Goal: Task Accomplishment & Management: Manage account settings

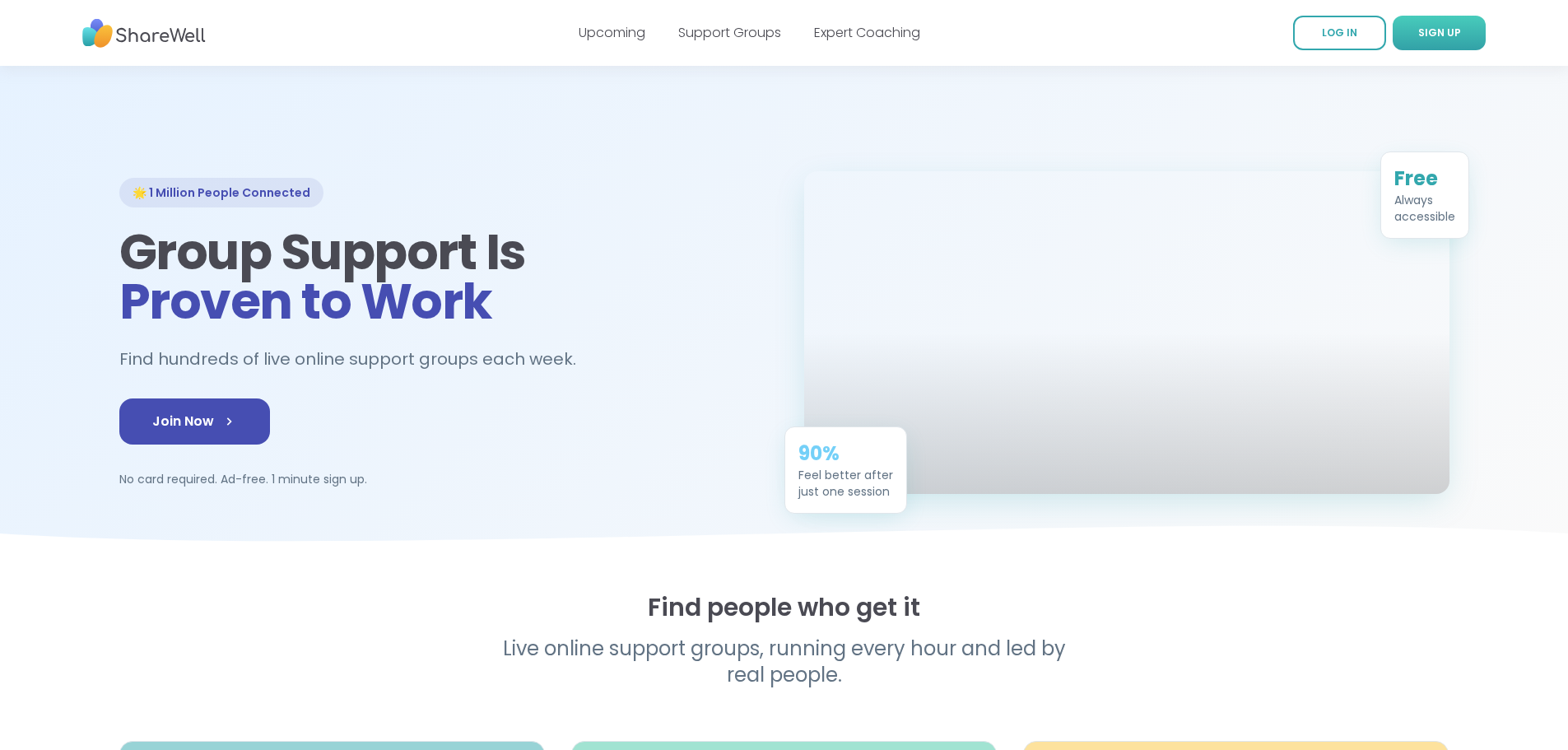
click at [1425, 41] on link "SIGN UP" at bounding box center [1439, 33] width 93 height 34
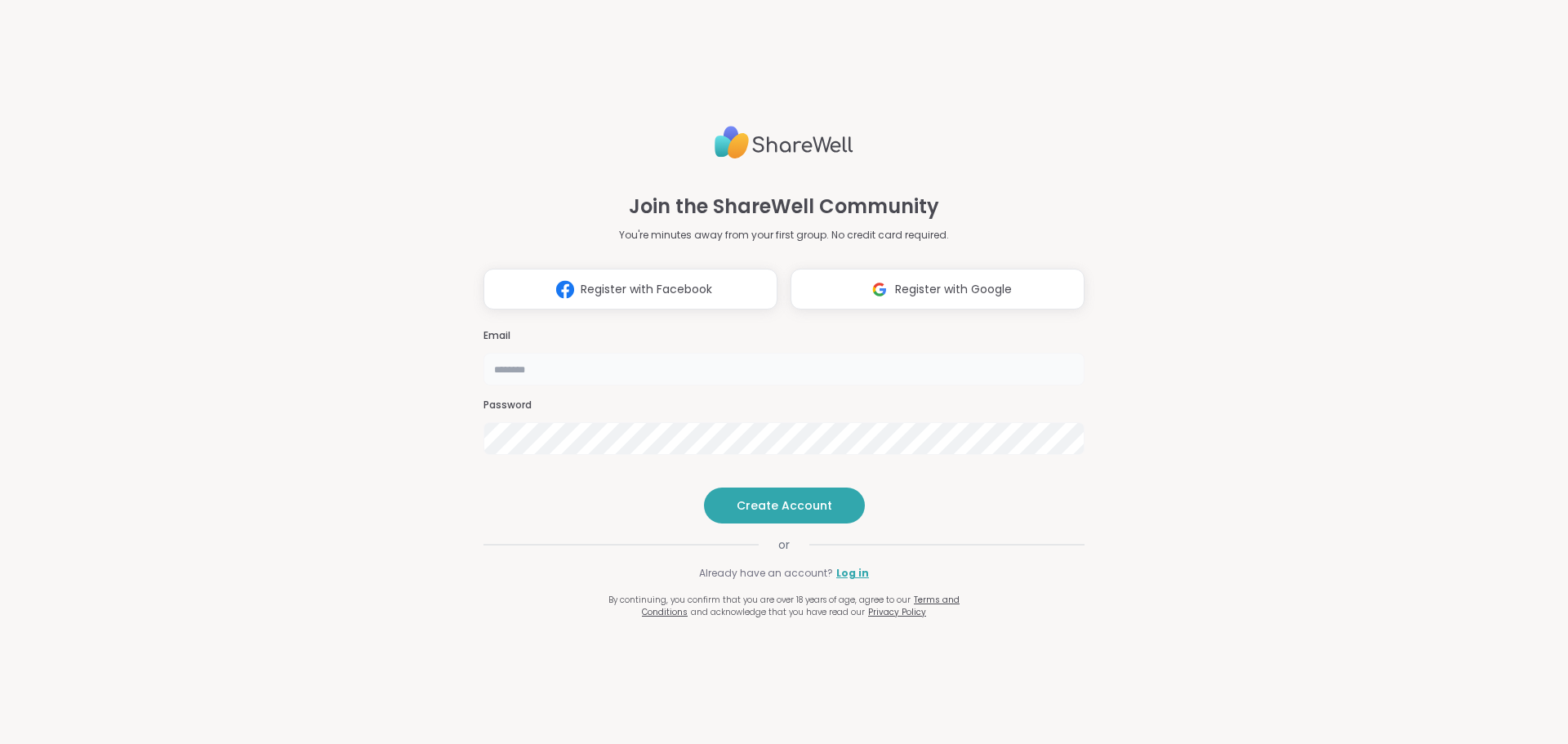
click at [511, 353] on input "email" at bounding box center [784, 369] width 601 height 32
type input "**********"
click at [762, 523] on button "Create Account" at bounding box center [784, 505] width 161 height 36
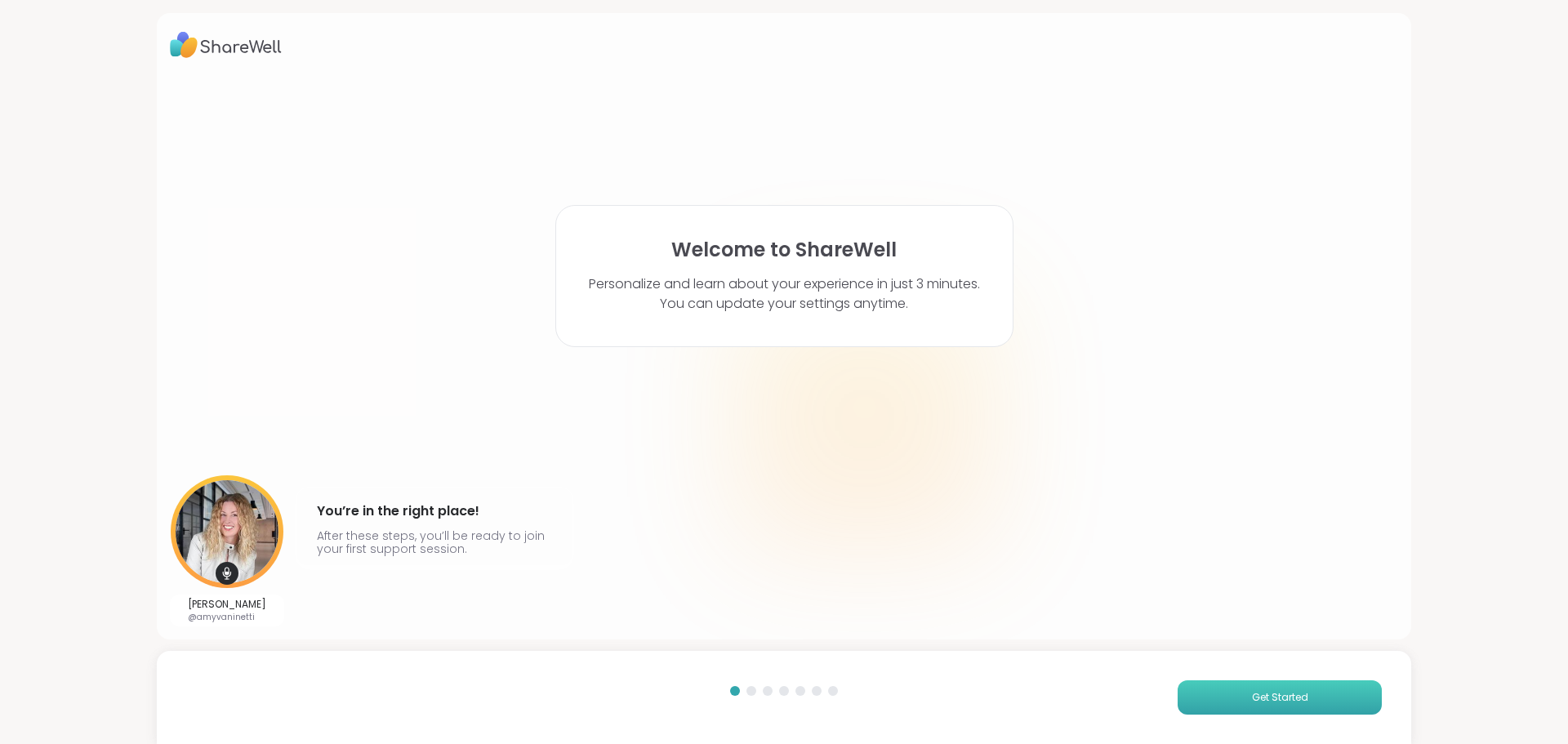
click at [1255, 692] on span "Get Started" at bounding box center [1280, 697] width 57 height 15
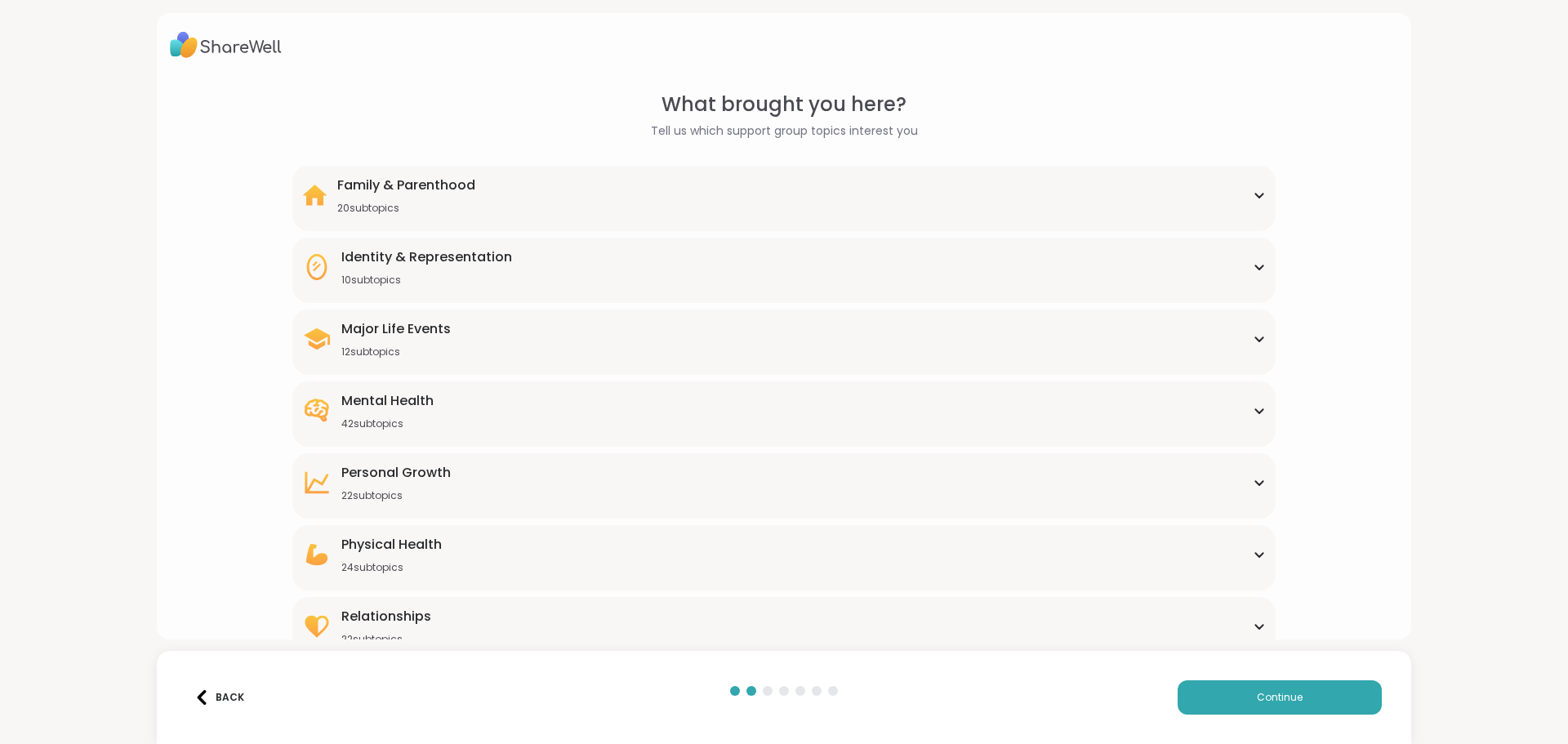
scroll to position [49, 0]
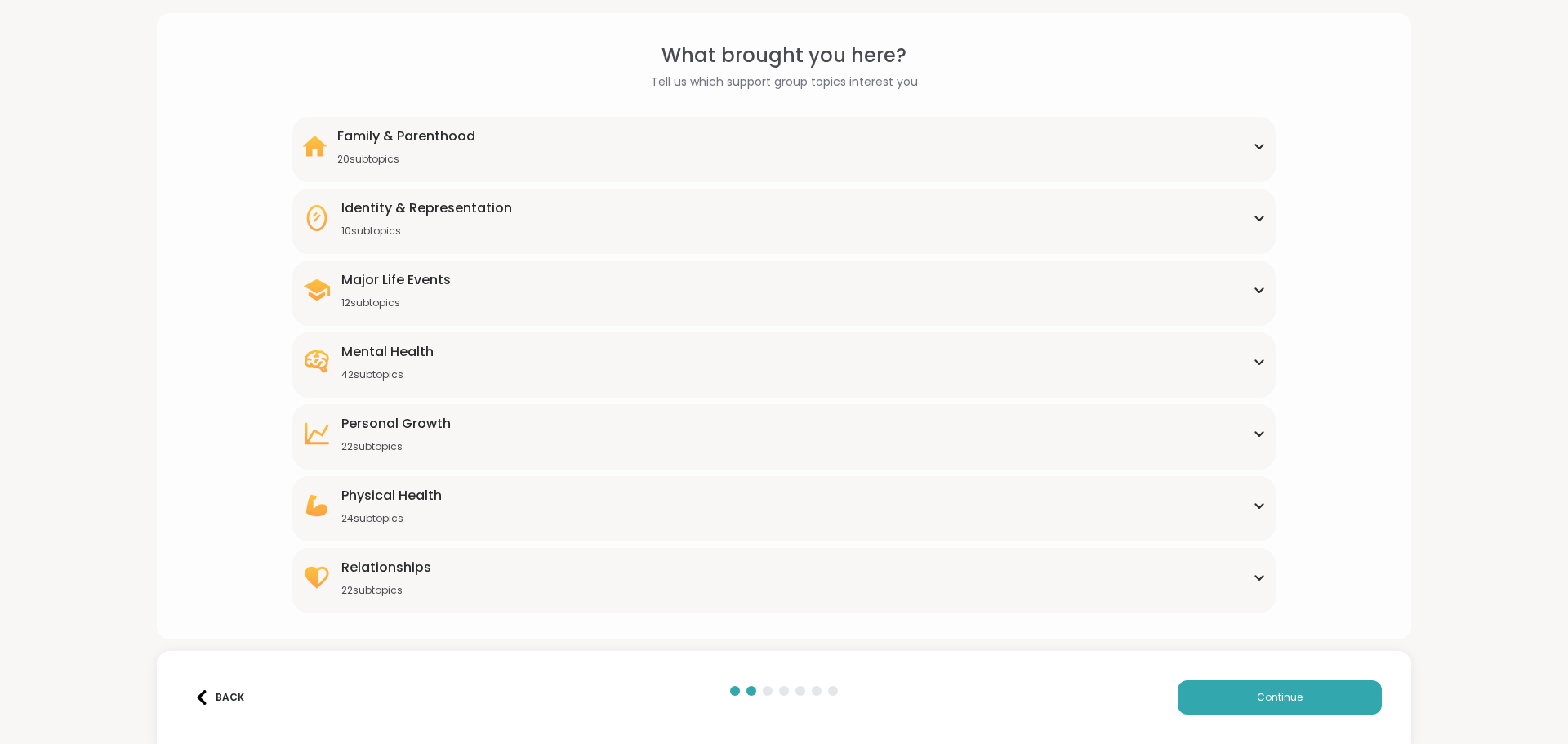
click at [1253, 361] on icon at bounding box center [1259, 362] width 13 height 8
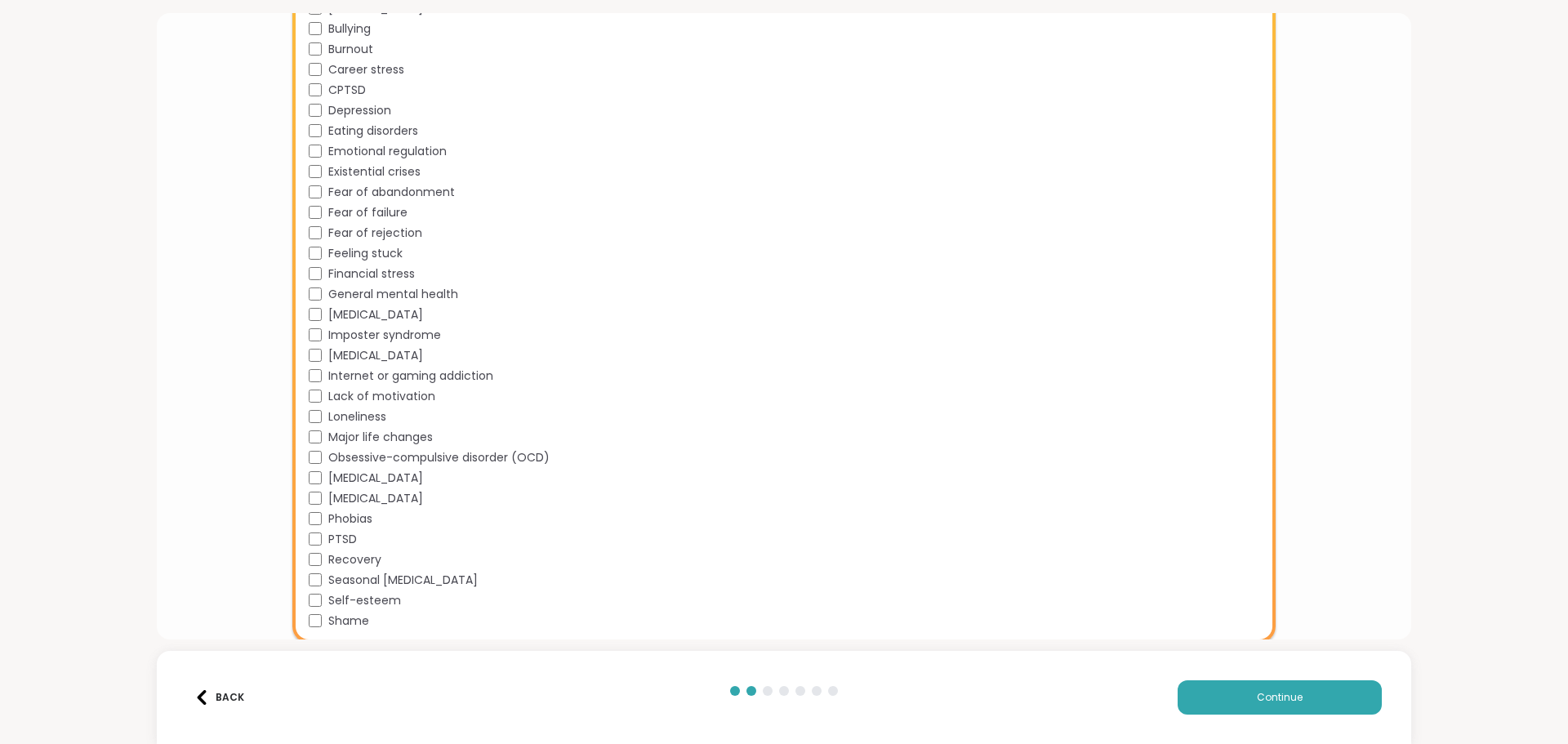
scroll to position [702, 0]
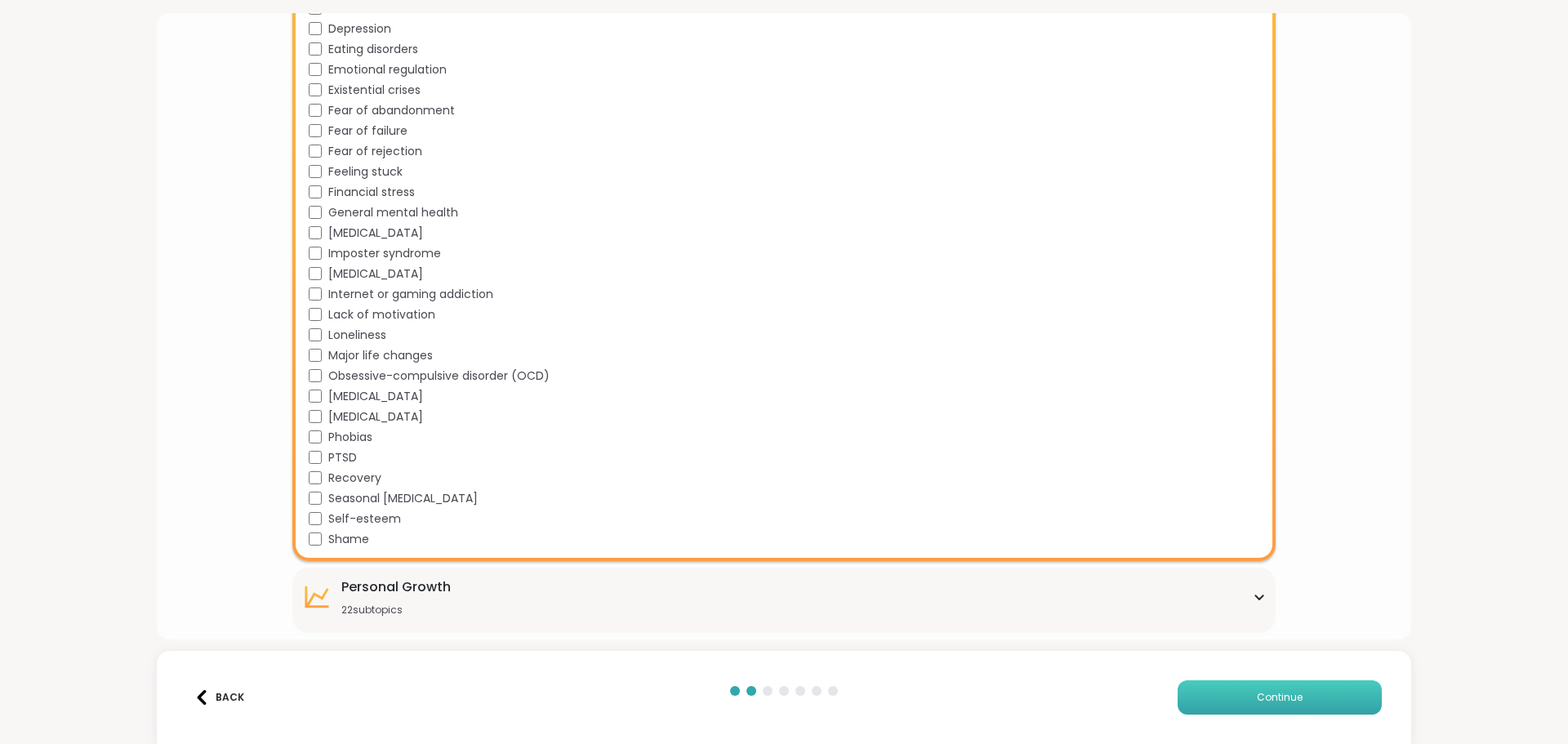
click at [1276, 700] on span "Continue" at bounding box center [1279, 697] width 45 height 15
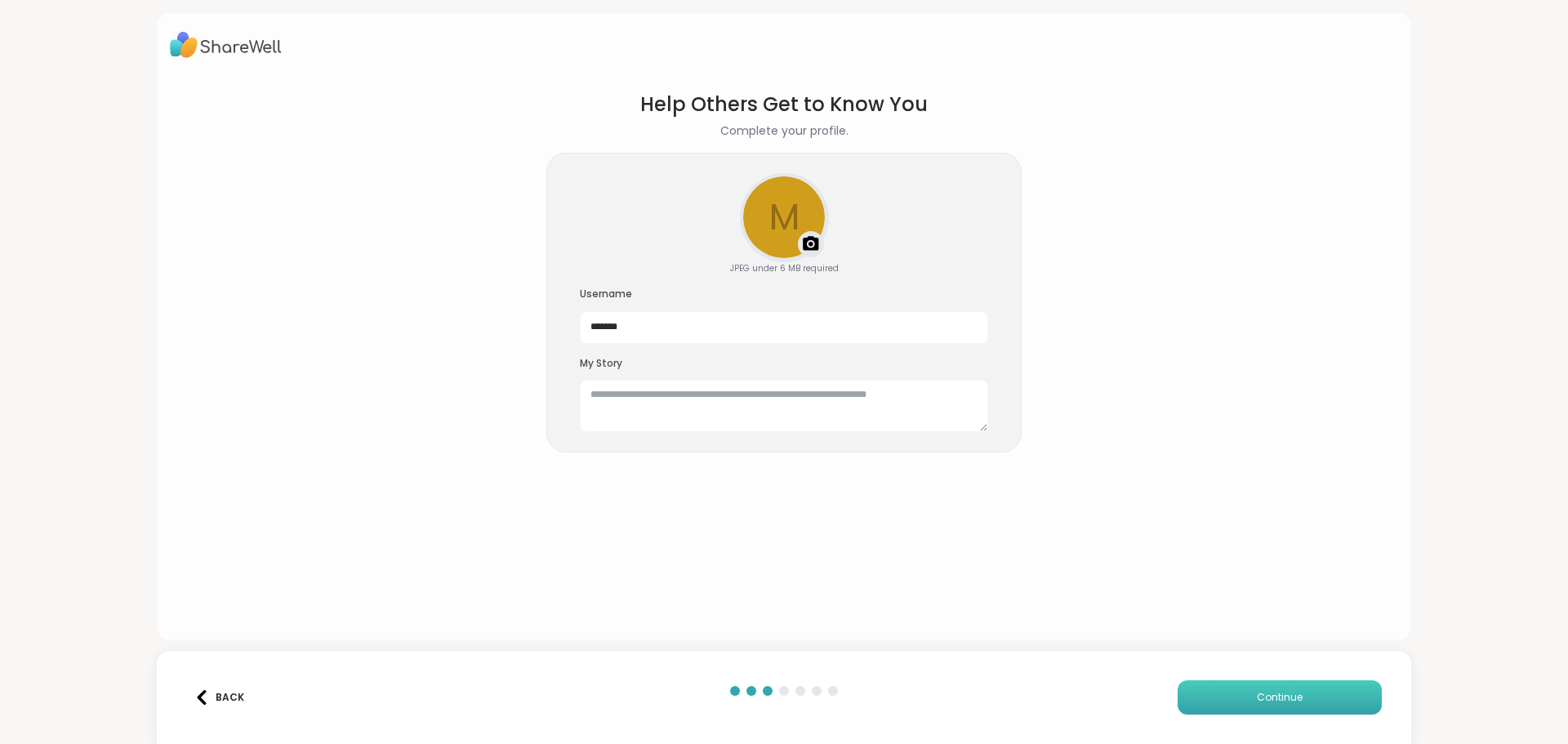
scroll to position [0, 0]
click at [616, 399] on textarea at bounding box center [784, 406] width 409 height 52
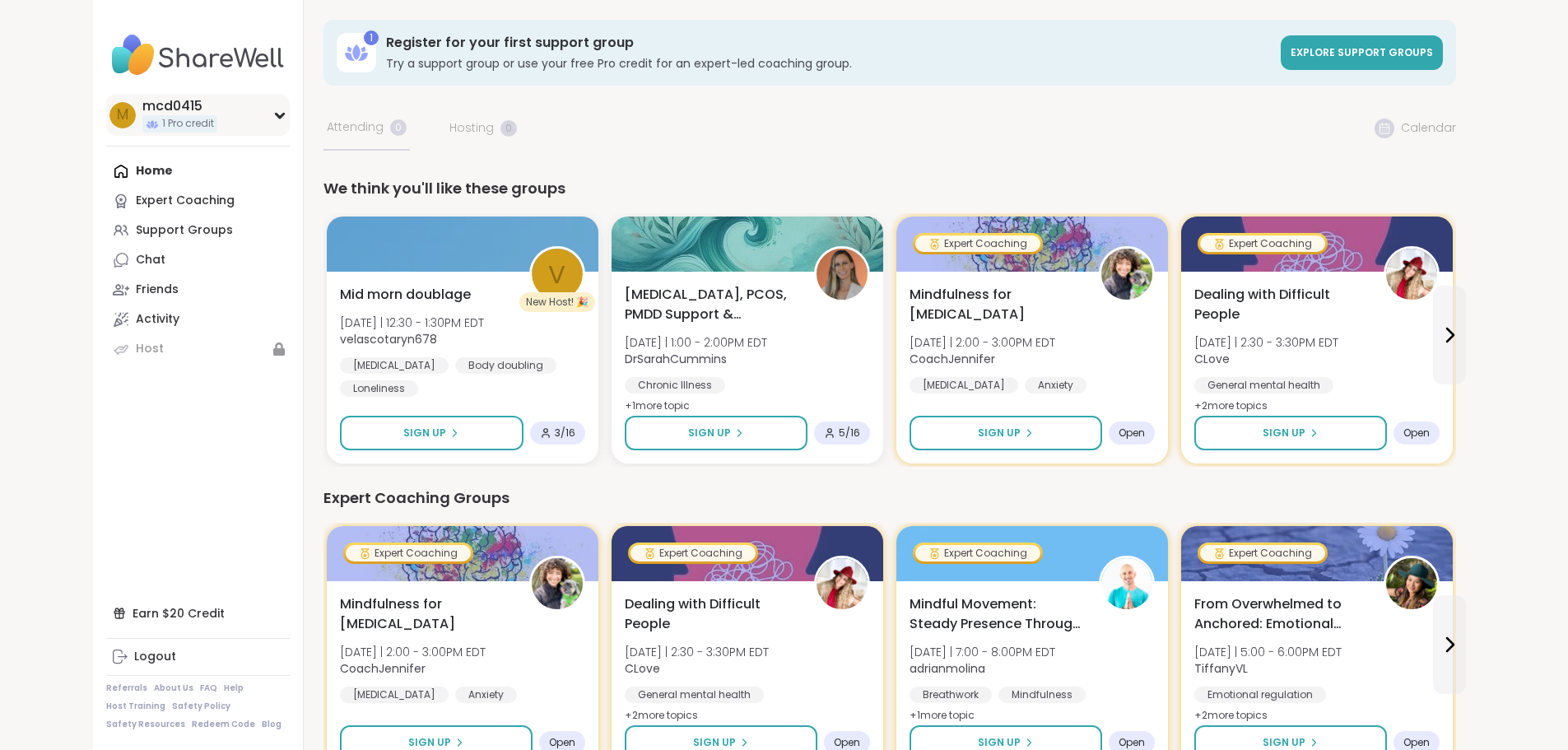
click at [194, 117] on div "m mcd0415 1 Pro credit" at bounding box center [198, 115] width 184 height 42
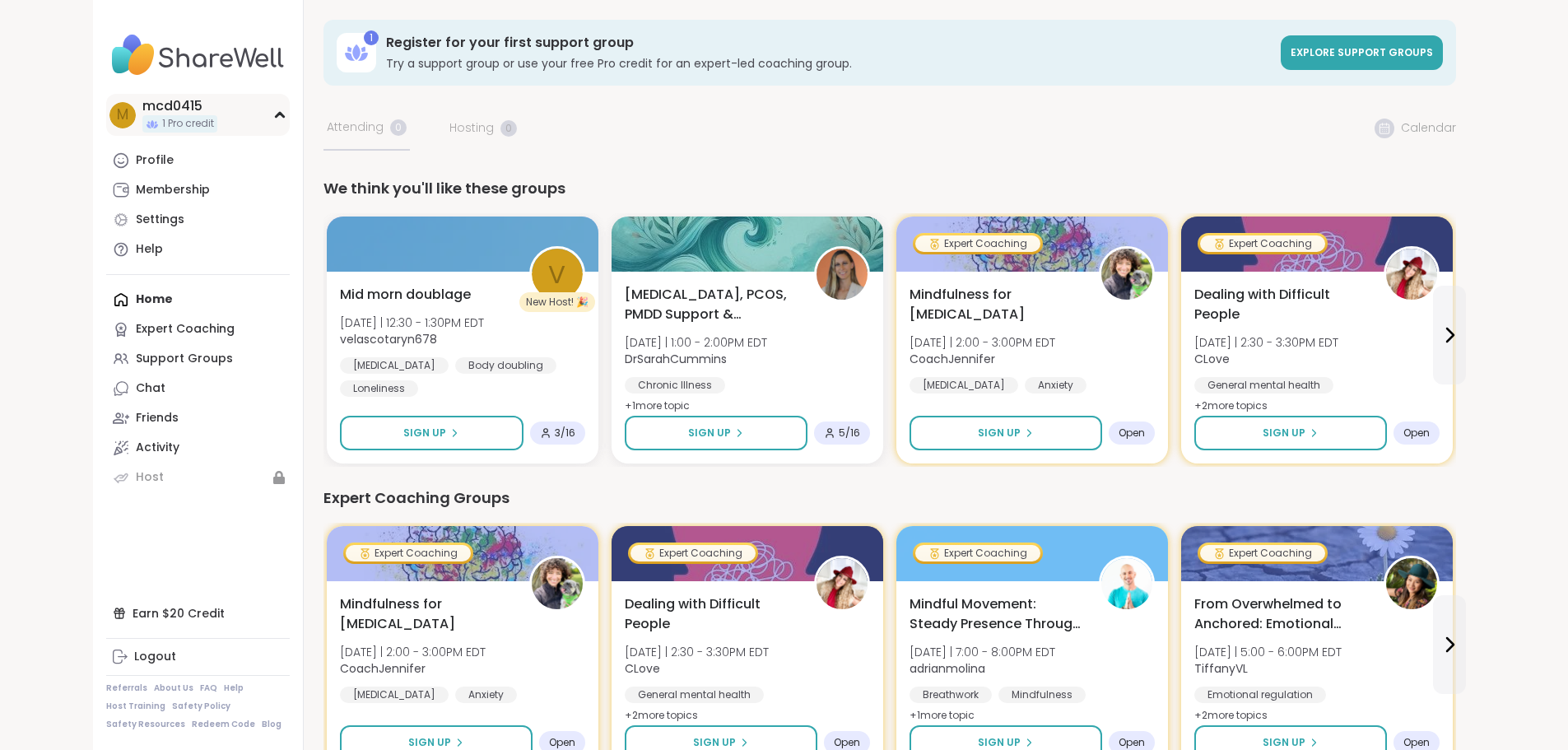
click at [109, 119] on div "m" at bounding box center [122, 115] width 26 height 26
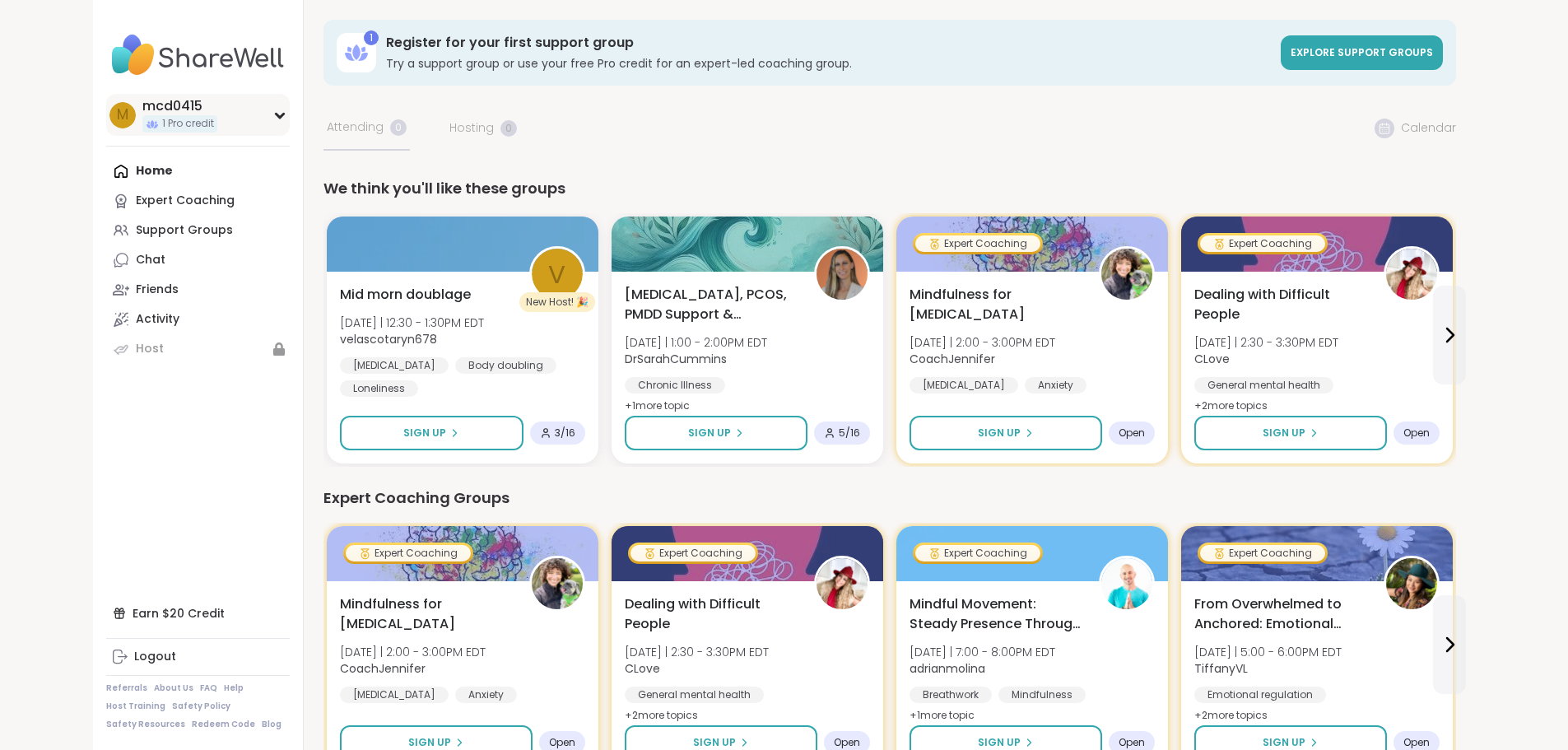
click at [117, 117] on span "m" at bounding box center [122, 115] width 11 height 21
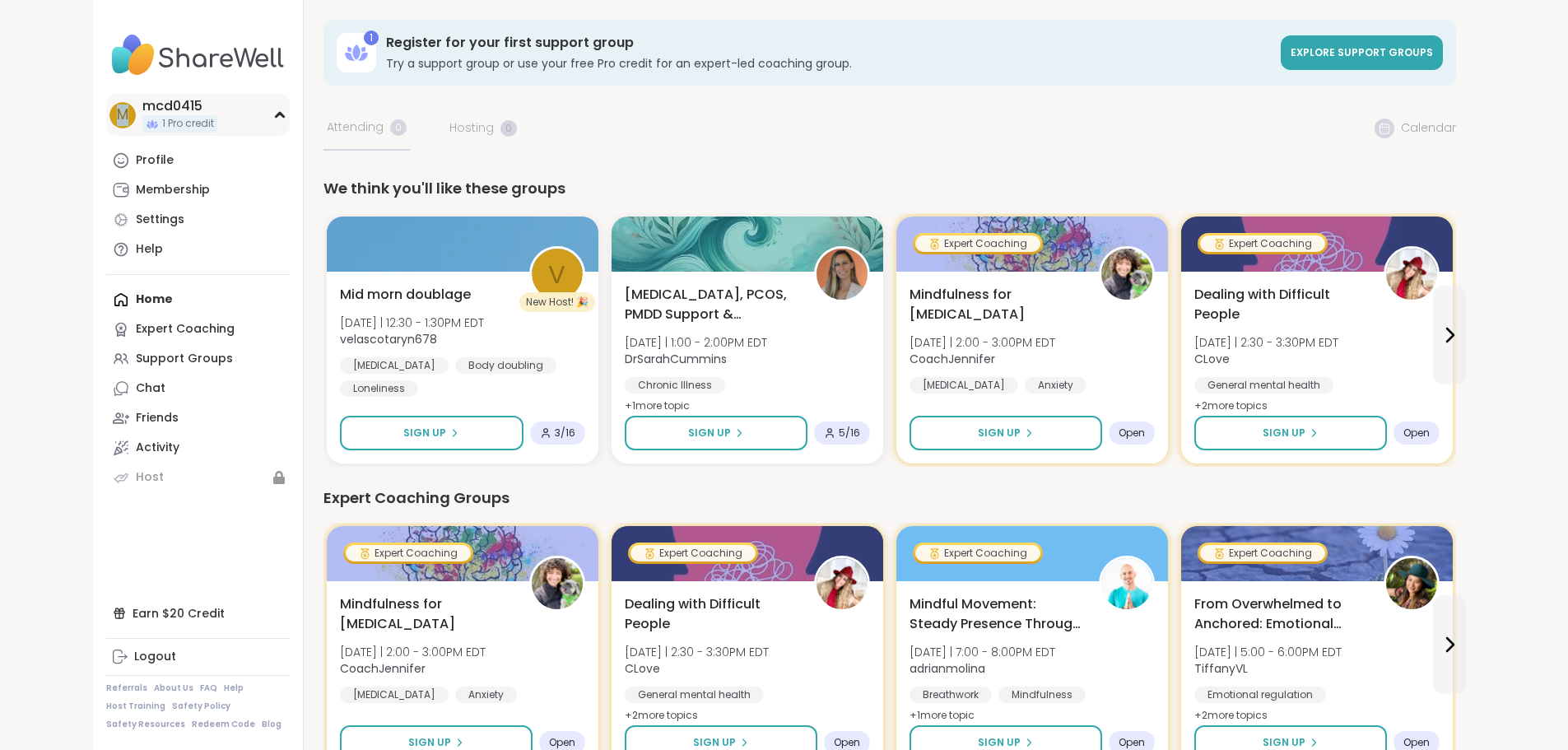
click at [117, 117] on span "m" at bounding box center [122, 115] width 11 height 21
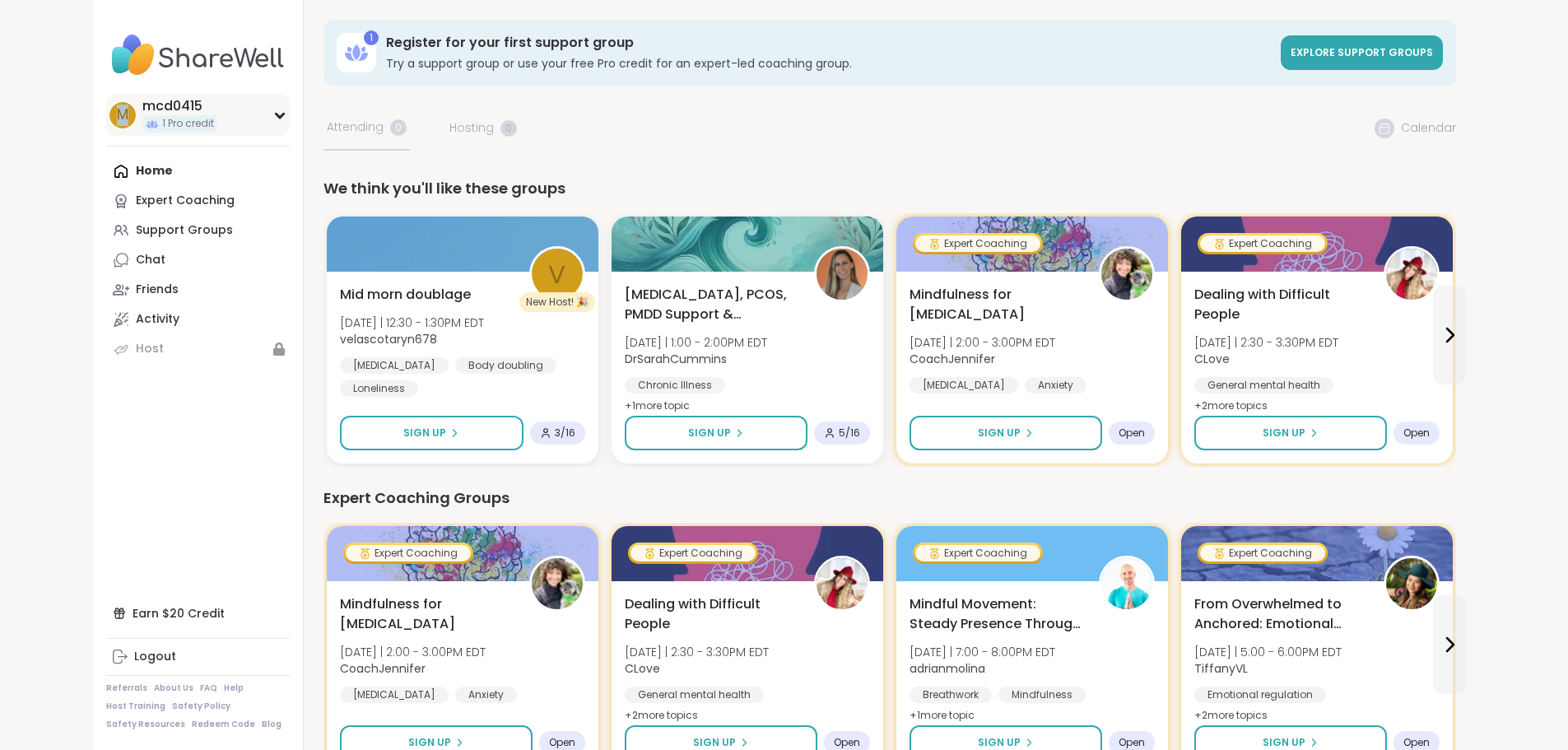
click at [117, 117] on span "m" at bounding box center [122, 115] width 11 height 21
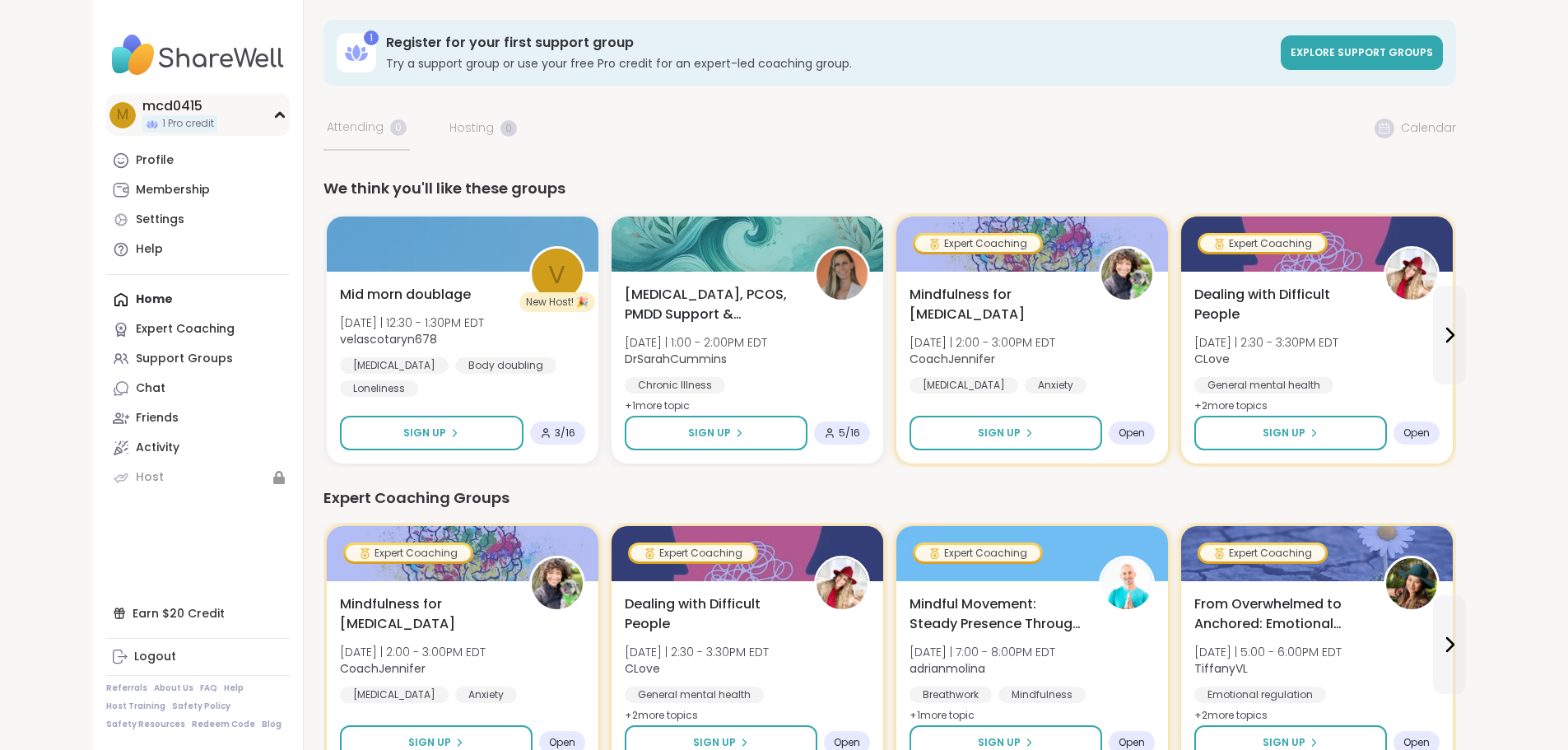
click at [162, 120] on span "1 Pro credit" at bounding box center [187, 124] width 52 height 14
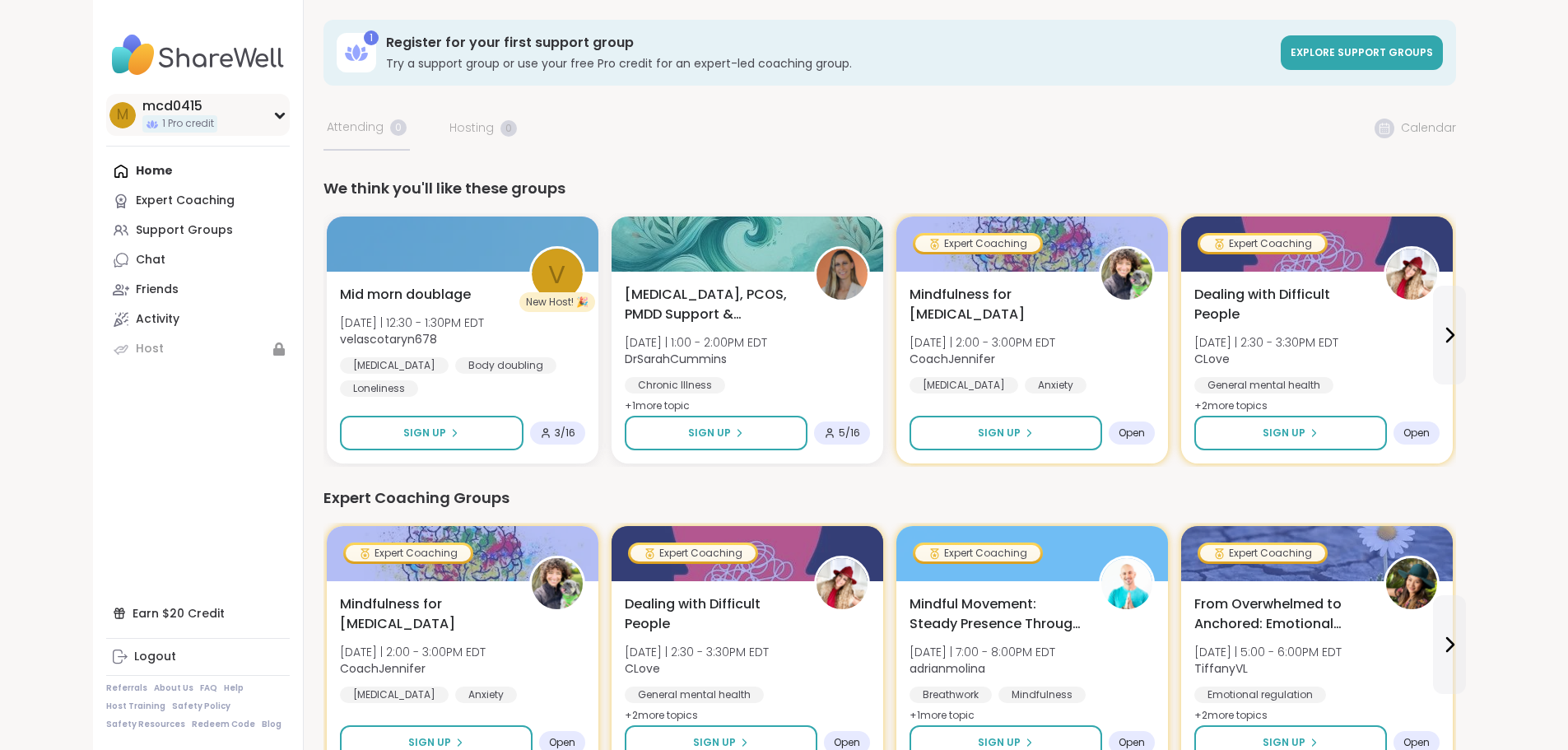
click at [274, 114] on icon at bounding box center [280, 114] width 13 height 8
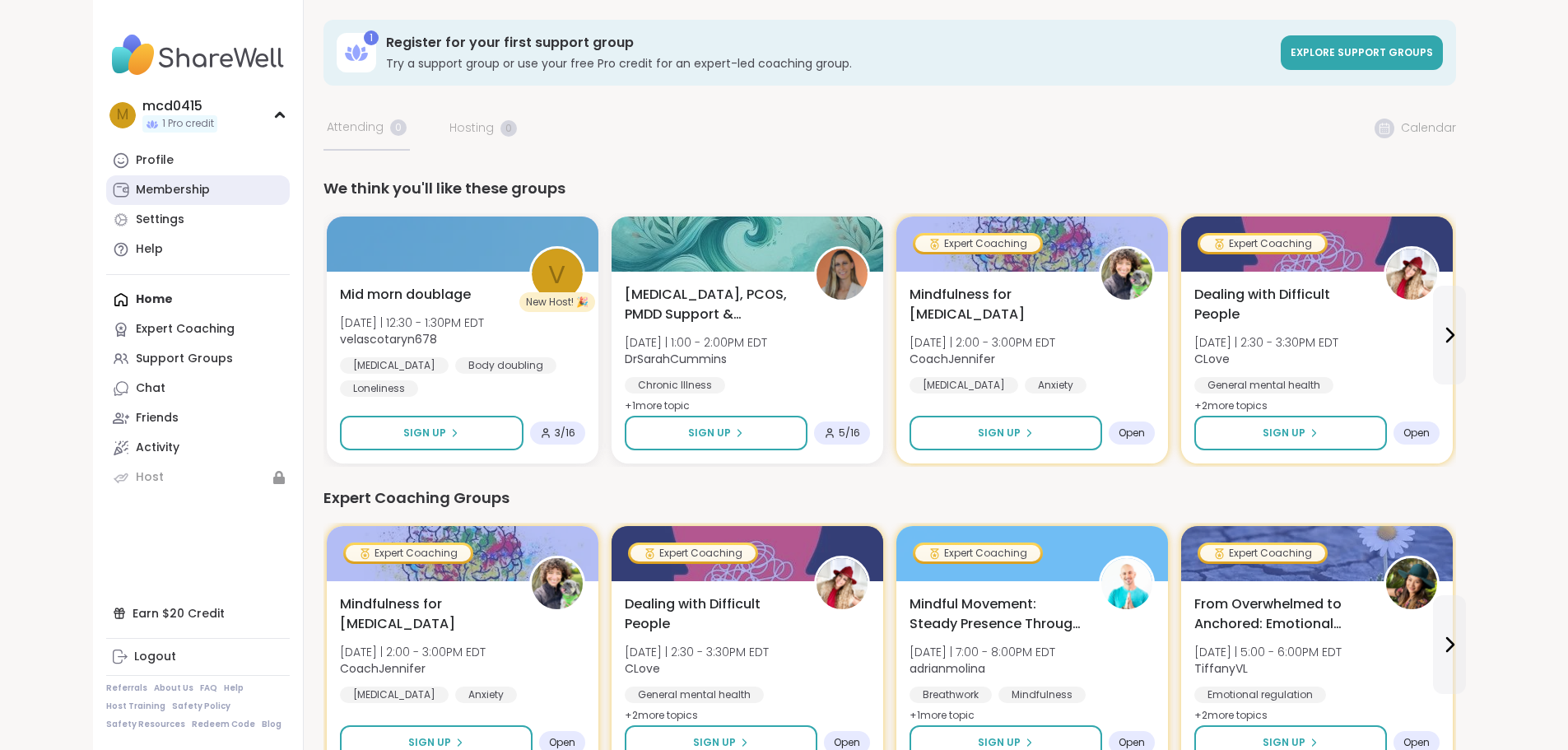
click at [136, 192] on div "Membership" at bounding box center [172, 190] width 74 height 17
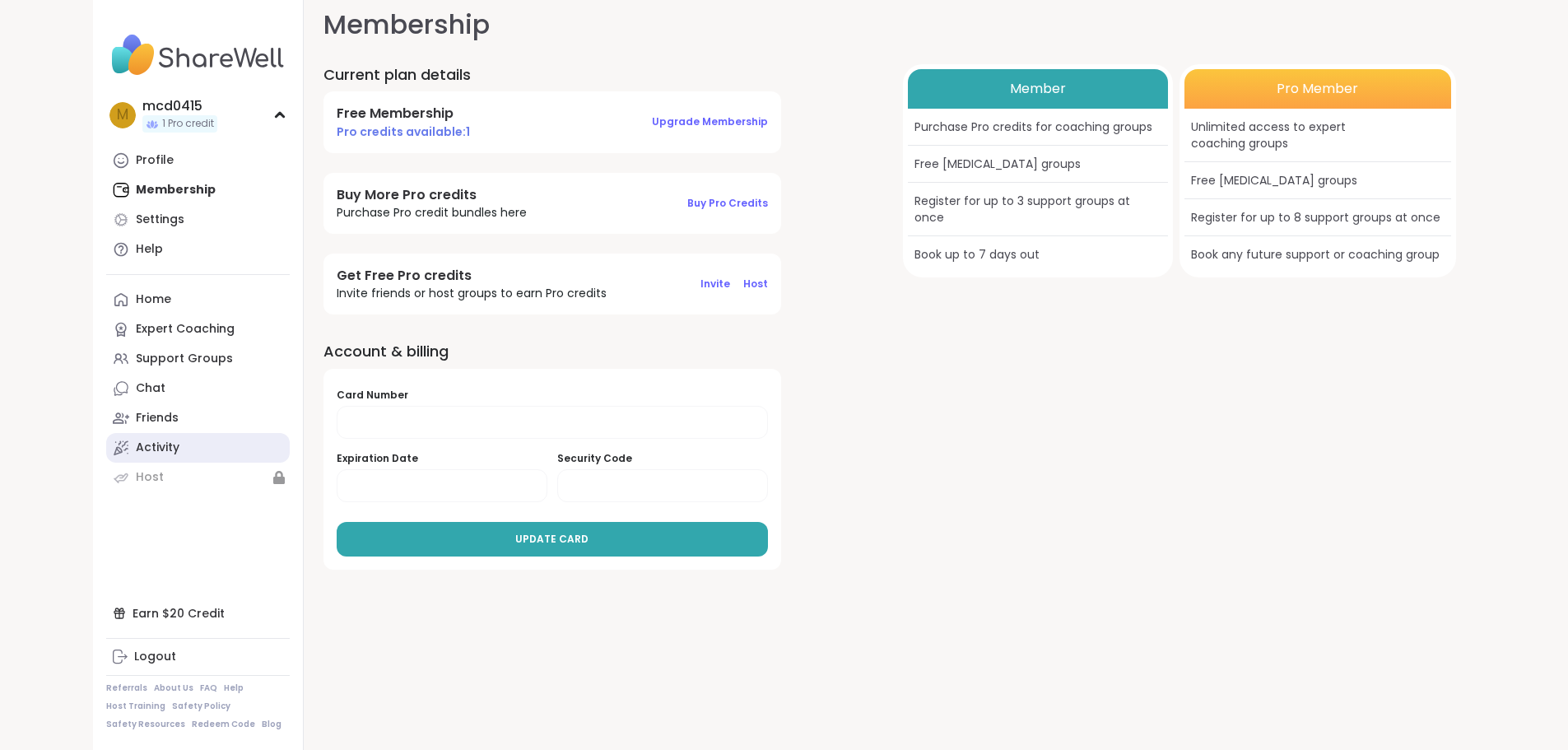
scroll to position [17, 0]
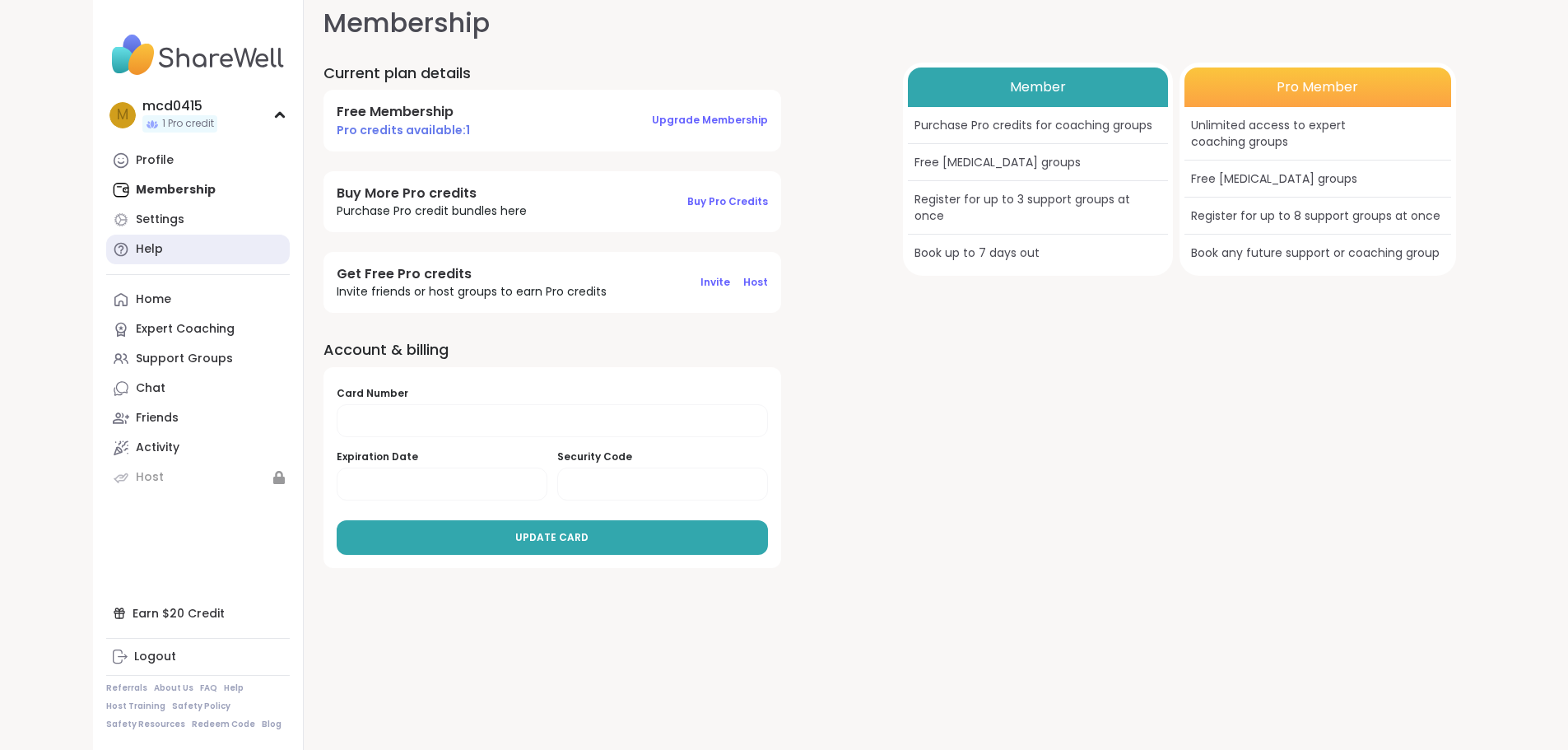
click at [106, 239] on link "Help" at bounding box center [198, 250] width 184 height 30
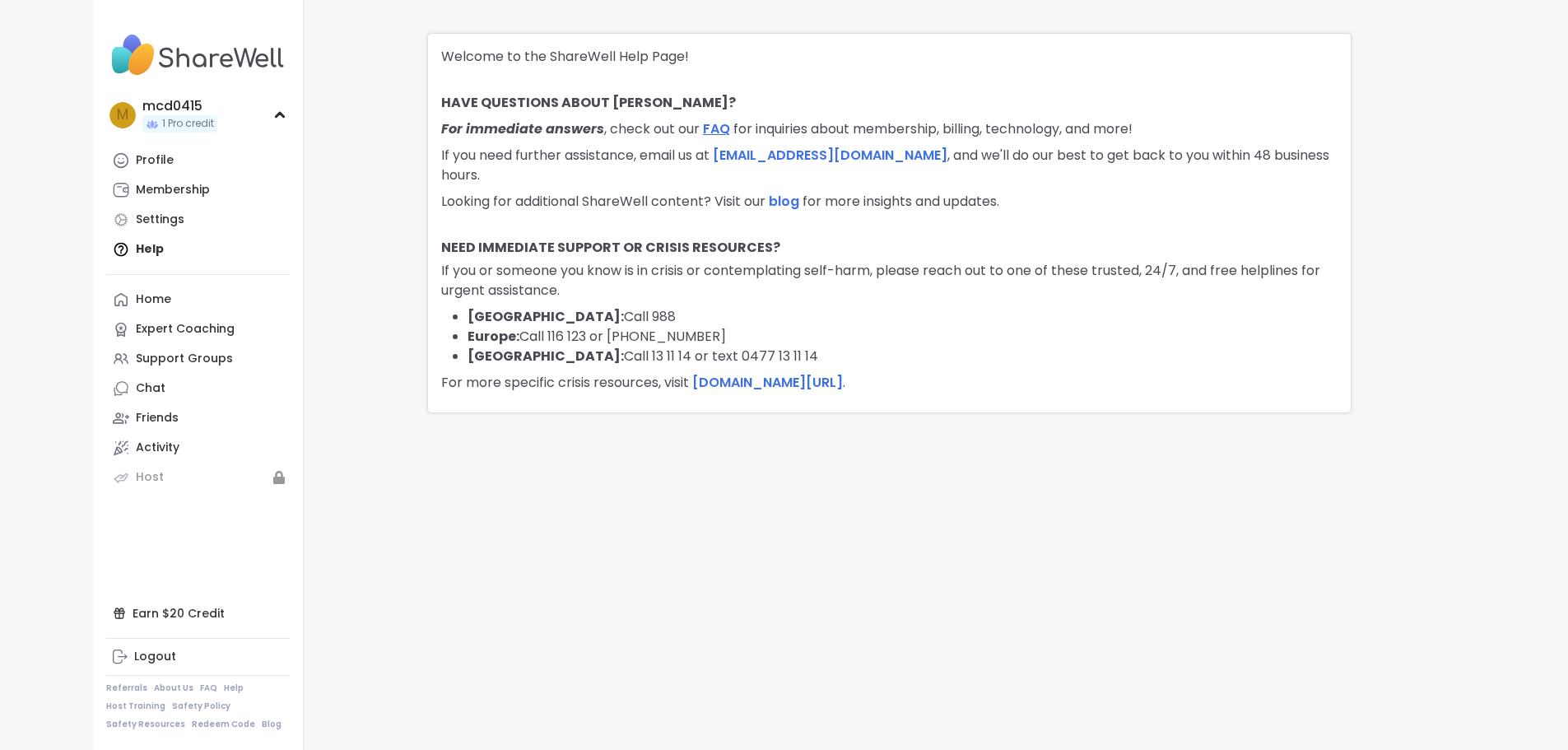
click at [718, 129] on link "FAQ" at bounding box center [716, 129] width 27 height 19
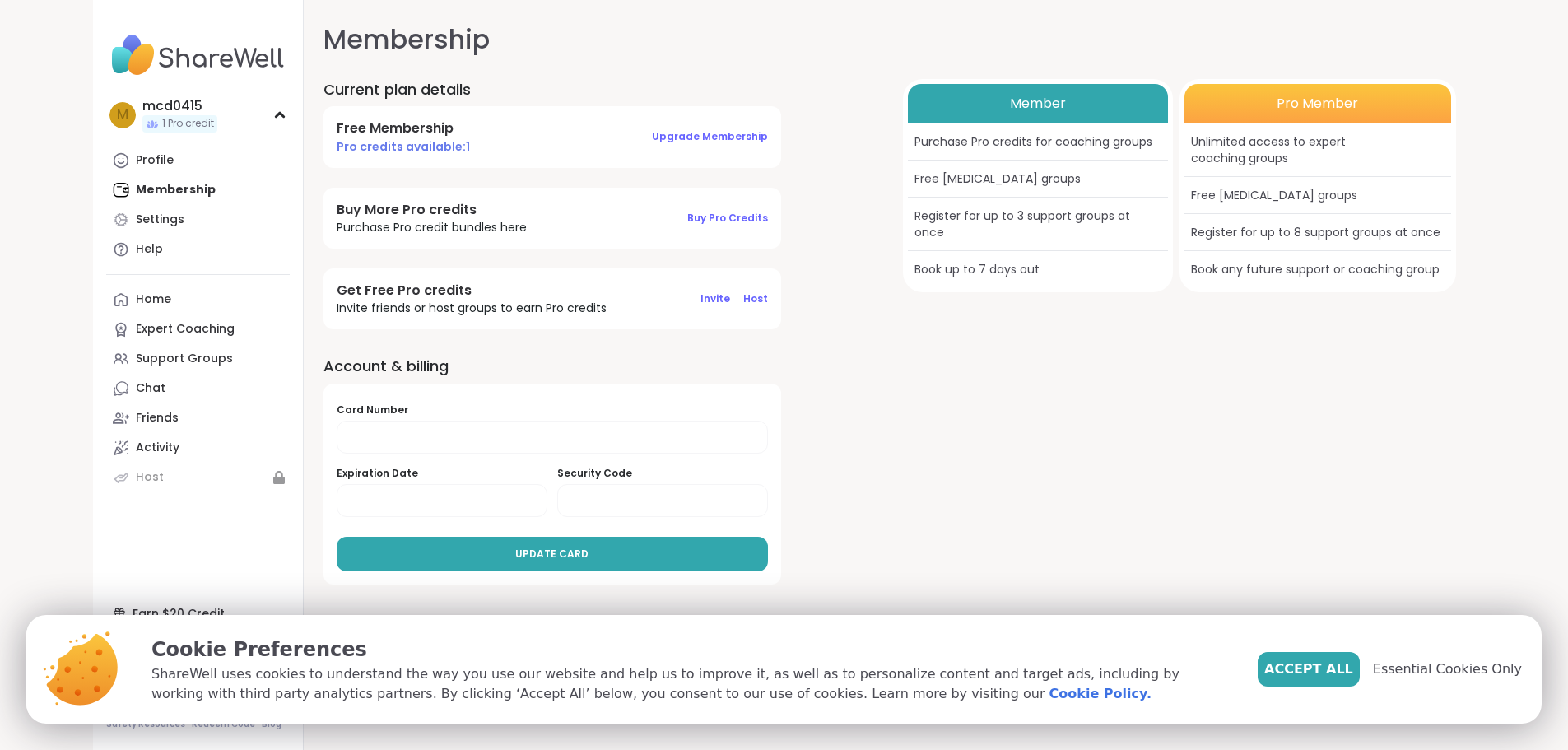
click at [1350, 672] on span "Accept All" at bounding box center [1308, 669] width 89 height 19
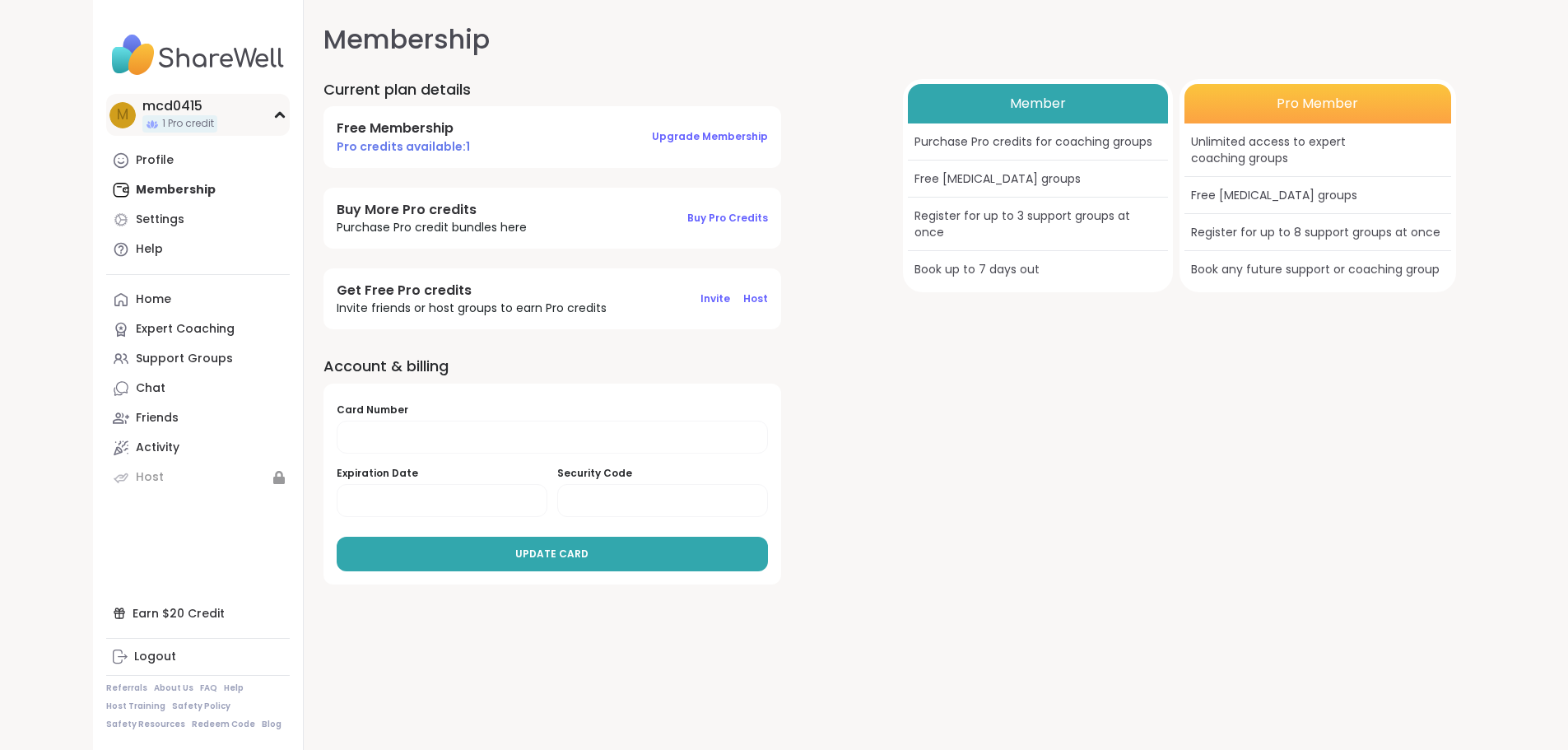
click at [274, 113] on icon at bounding box center [280, 114] width 13 height 8
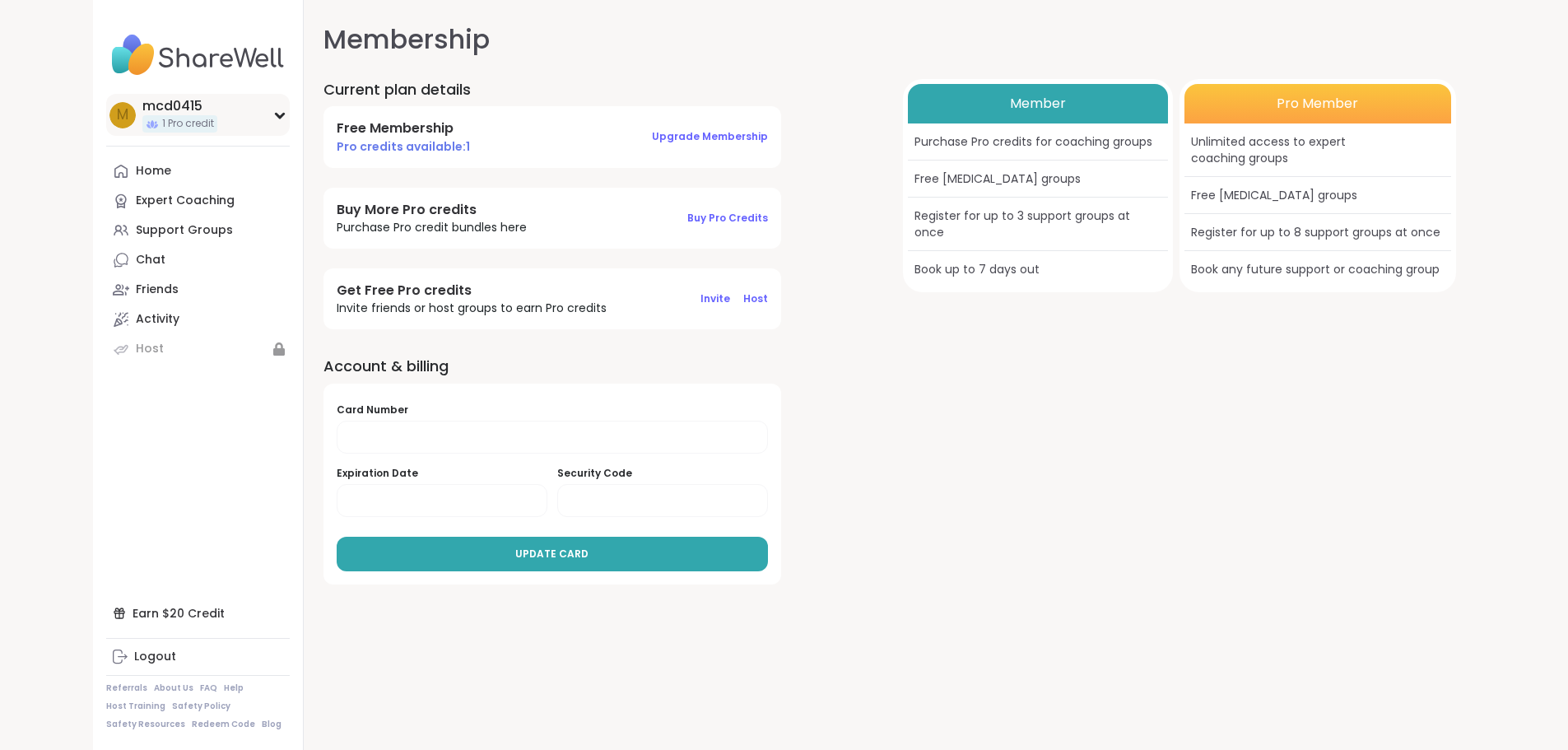
click at [274, 113] on icon at bounding box center [280, 114] width 13 height 8
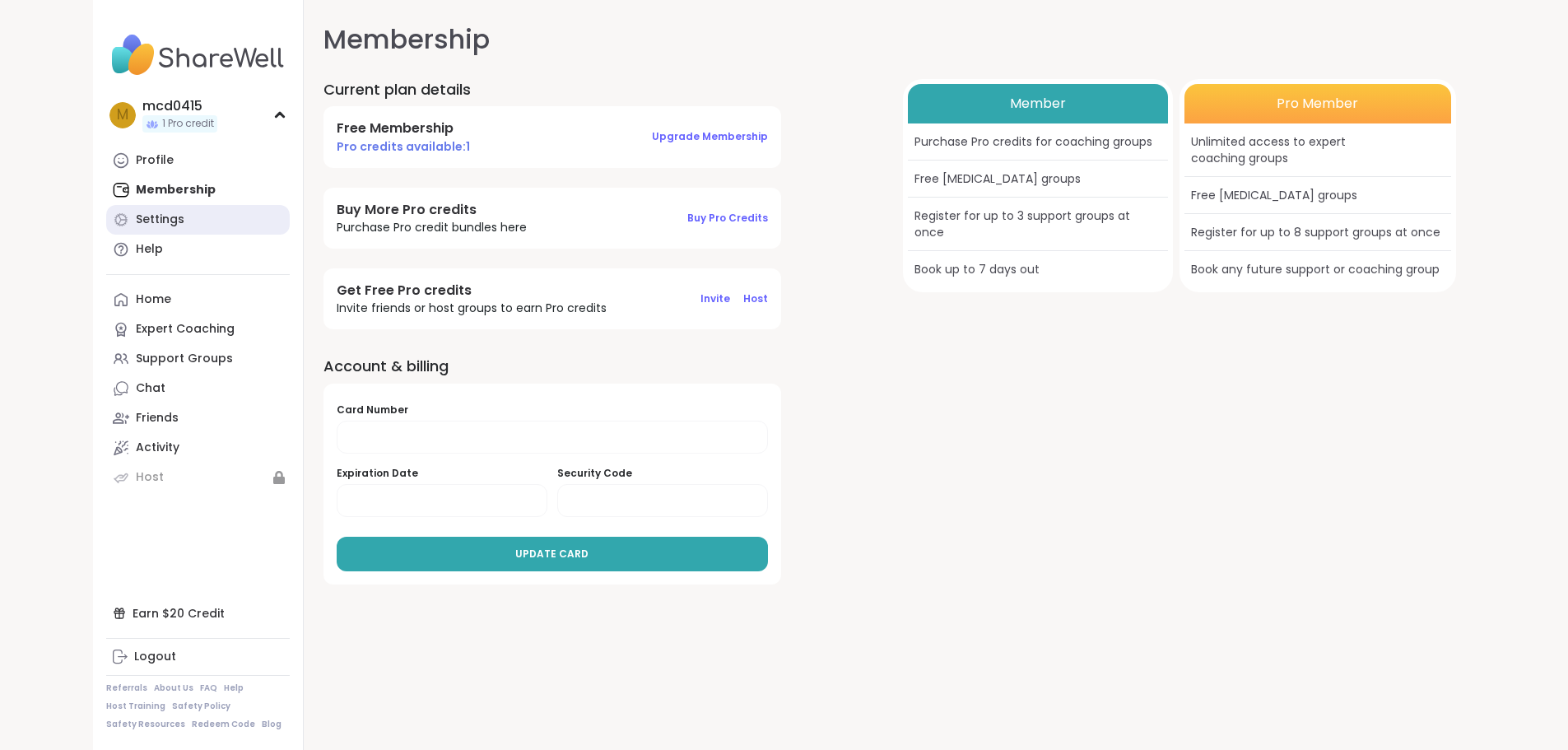
click at [136, 223] on div "Settings" at bounding box center [159, 219] width 48 height 17
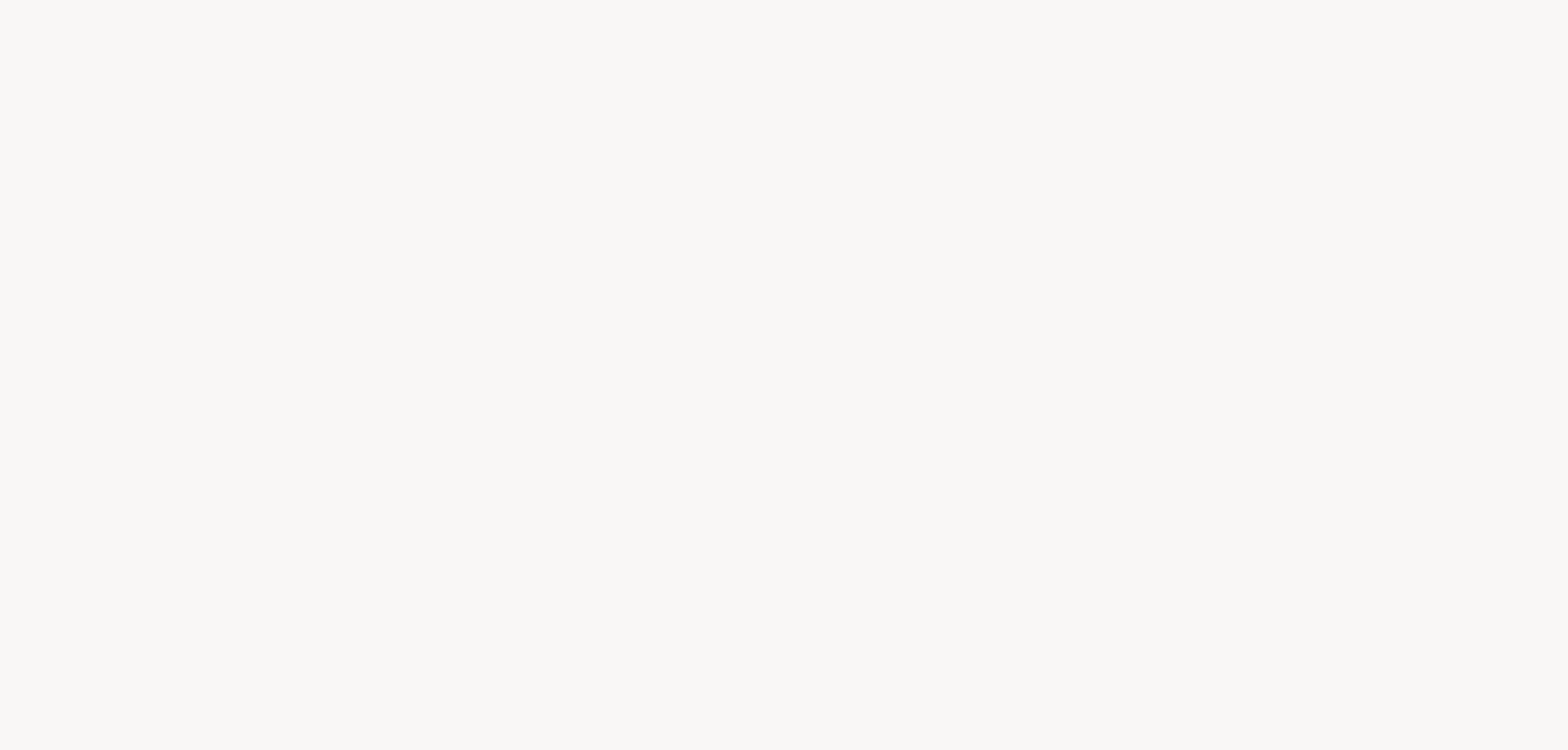
select select "**"
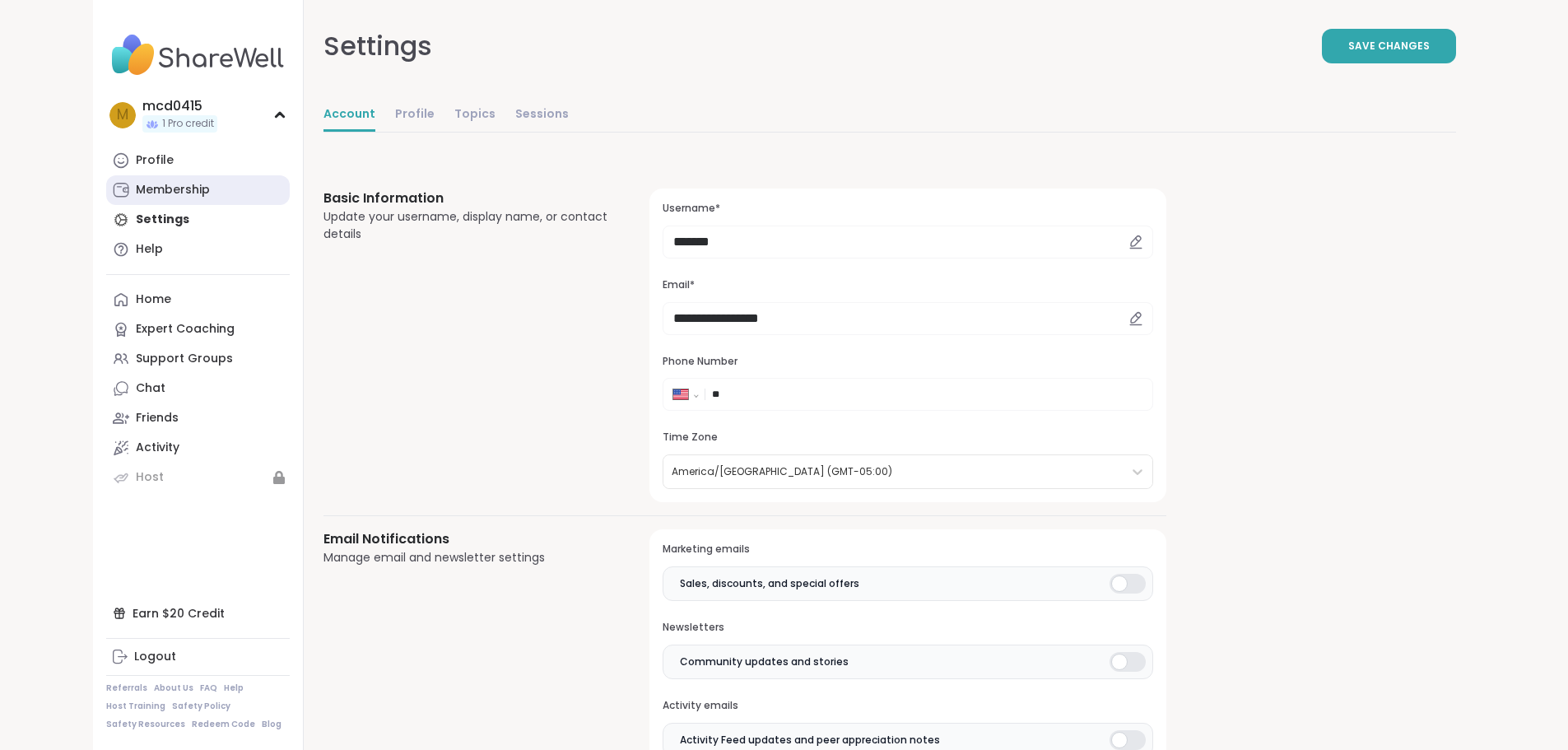
click at [136, 193] on div "Membership" at bounding box center [172, 190] width 74 height 17
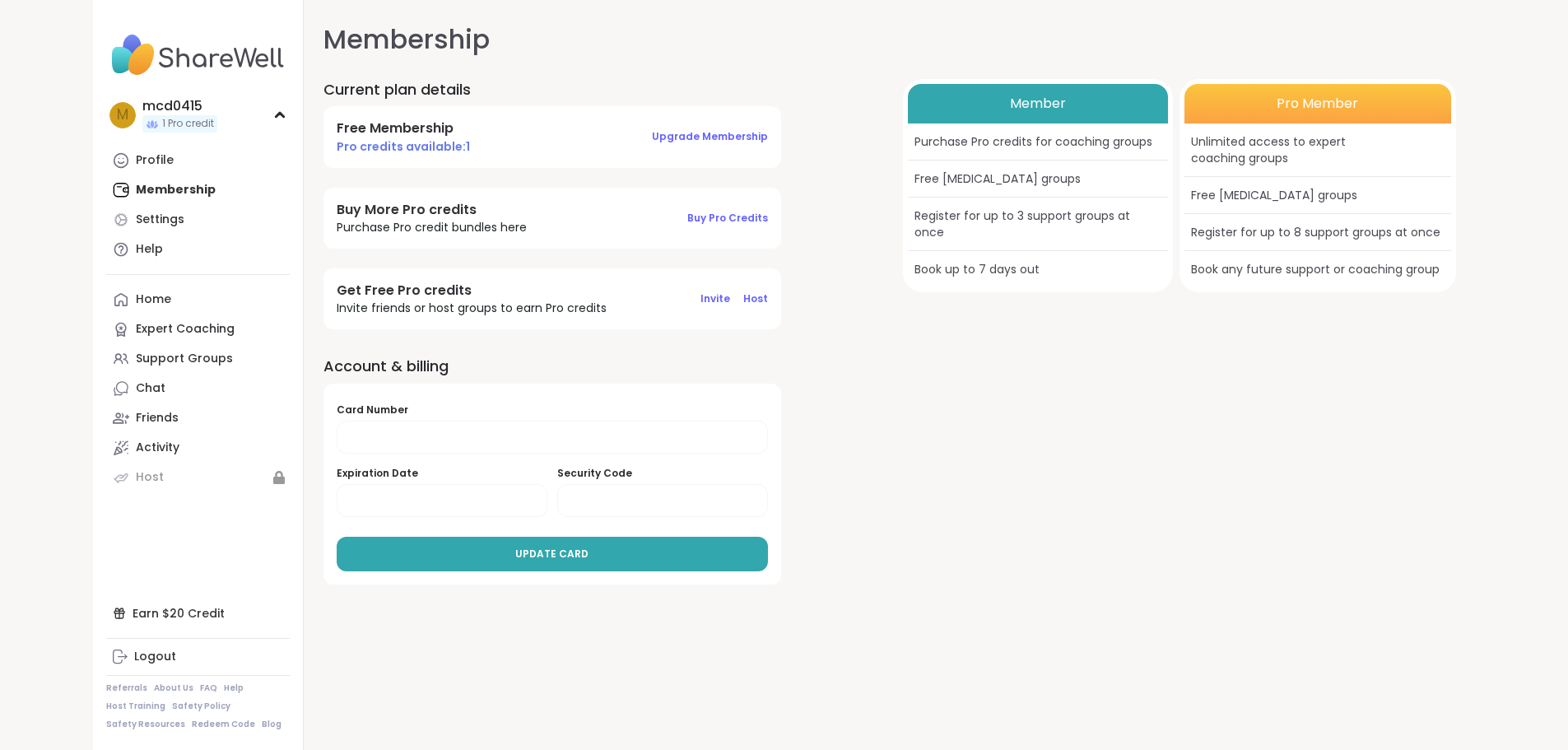
click at [106, 188] on div "Profile Membership Settings Help" at bounding box center [198, 205] width 184 height 119
click at [136, 166] on div "Profile" at bounding box center [154, 160] width 38 height 17
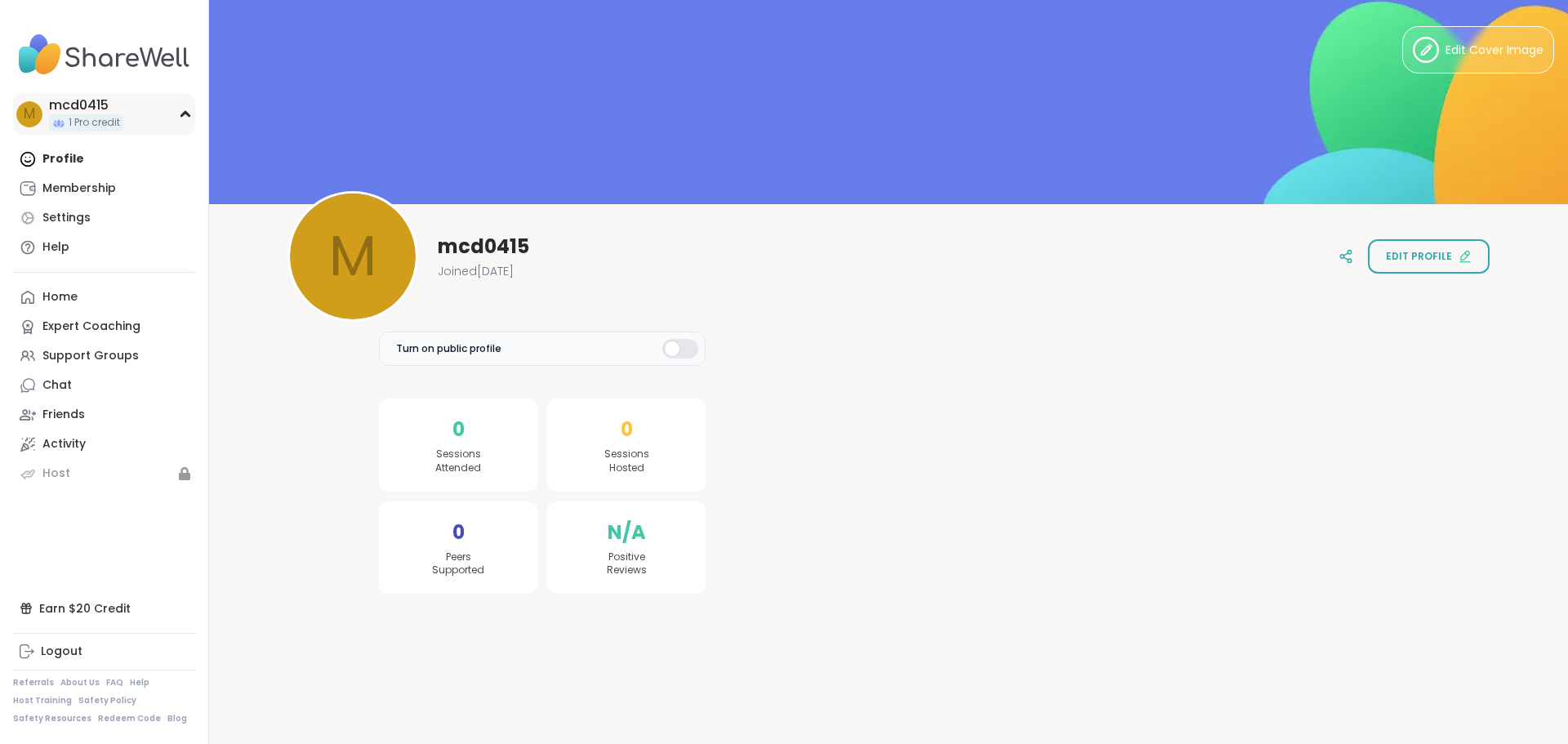
click at [178, 114] on div "m mcd0415 1 Pro credit" at bounding box center [104, 114] width 182 height 42
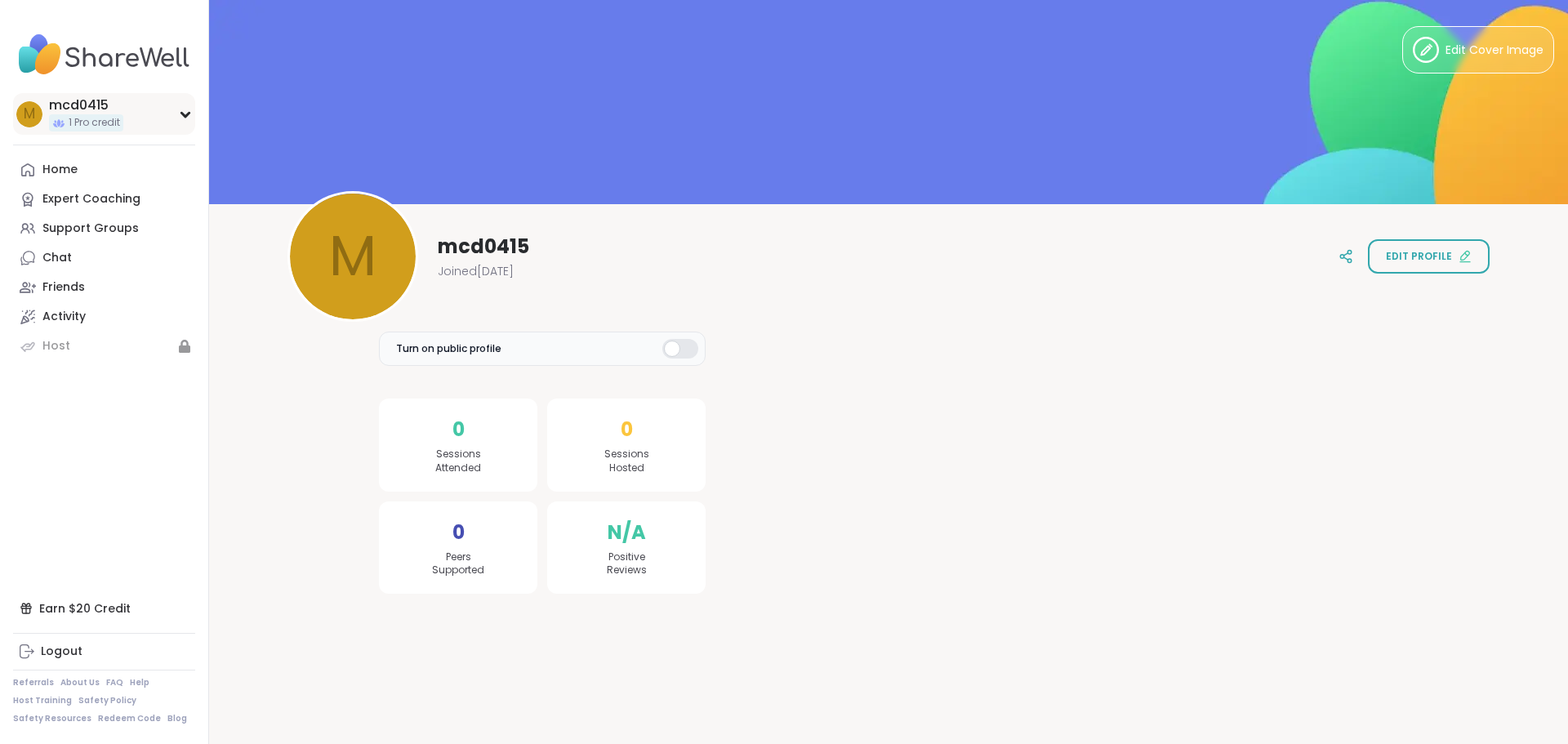
click at [178, 114] on div "m mcd0415 1 Pro credit" at bounding box center [104, 114] width 182 height 42
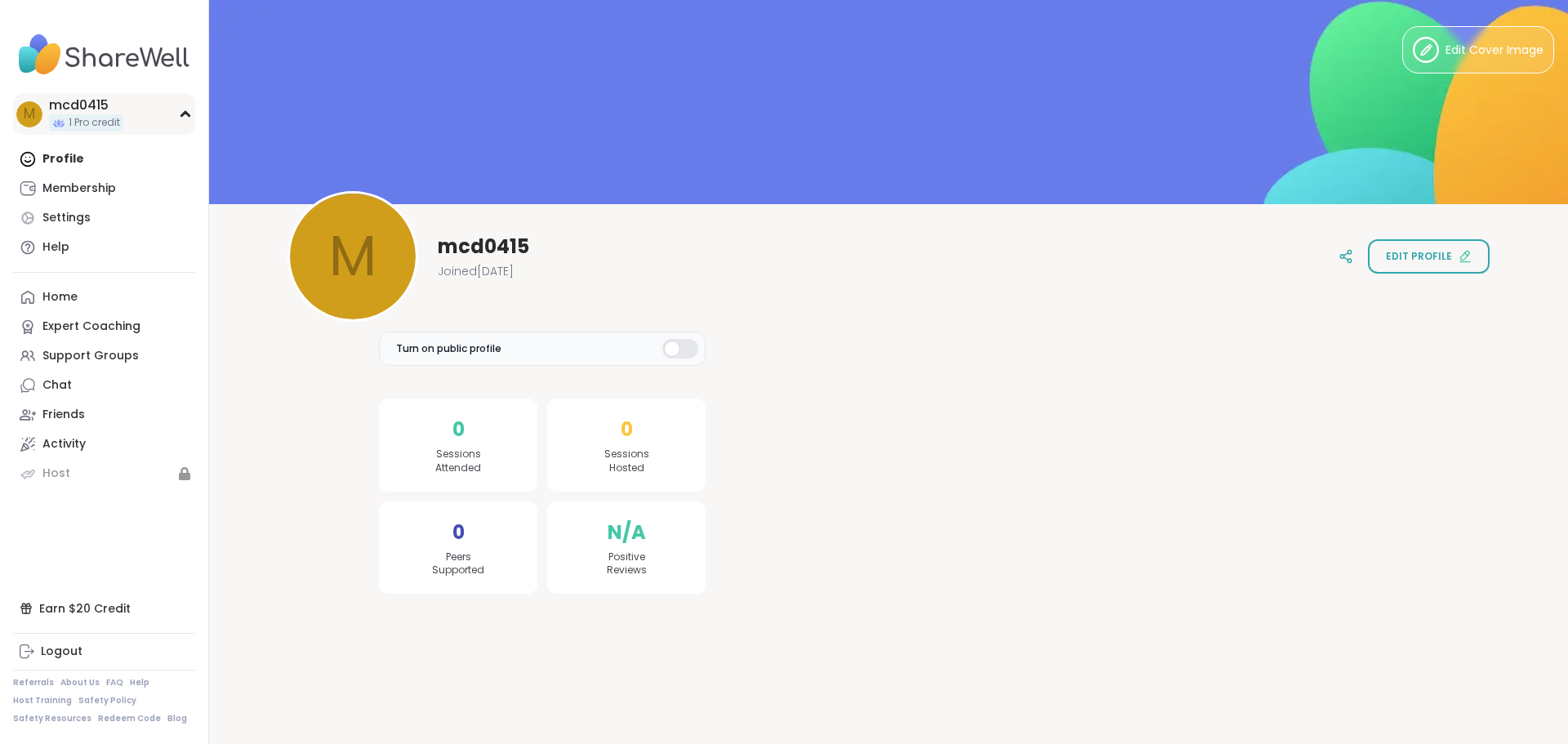
click at [24, 113] on span "m" at bounding box center [29, 114] width 11 height 21
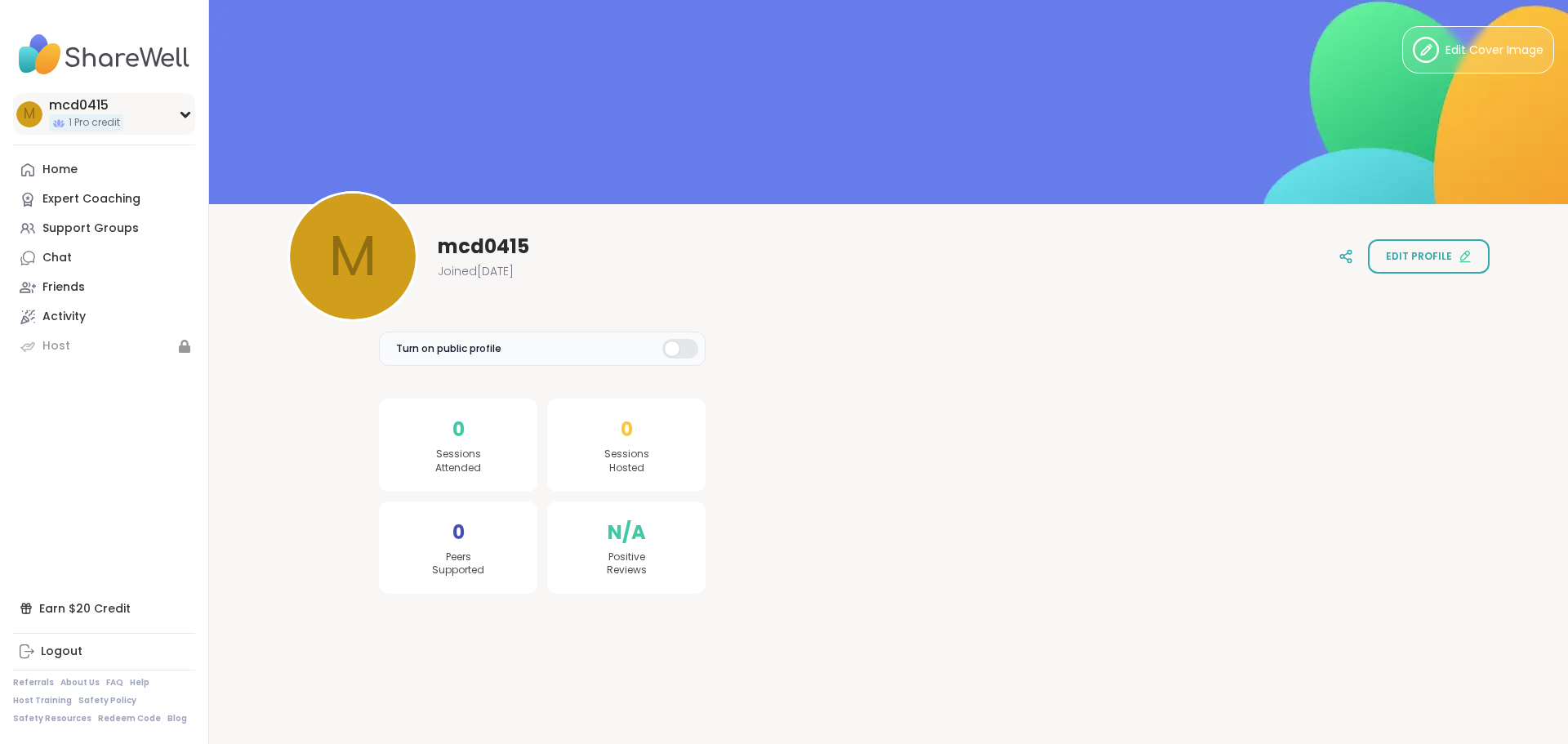
click at [24, 113] on span "m" at bounding box center [29, 114] width 11 height 21
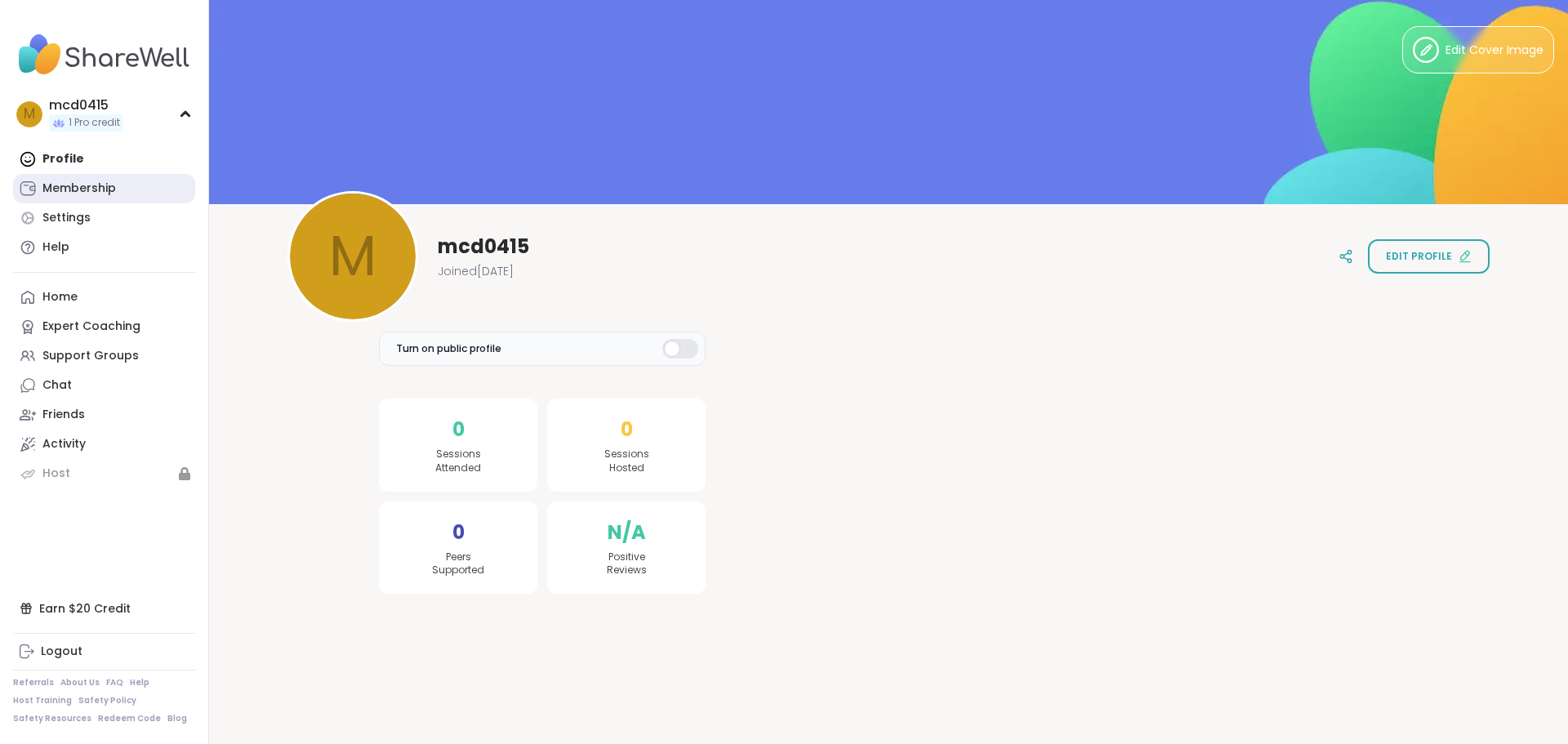
click at [58, 192] on div "Membership" at bounding box center [79, 189] width 73 height 17
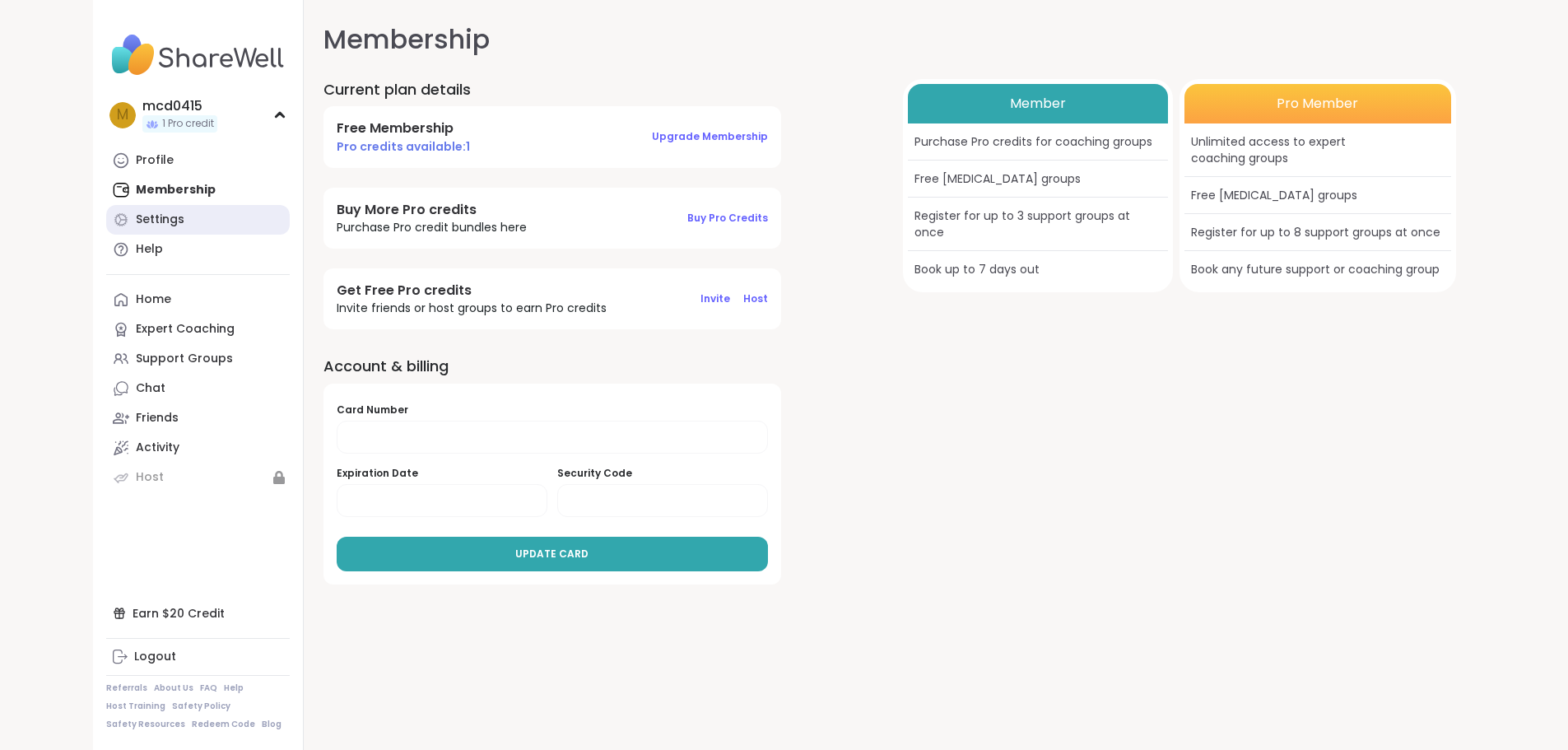
click at [136, 214] on div "Settings" at bounding box center [159, 219] width 48 height 17
select select "**"
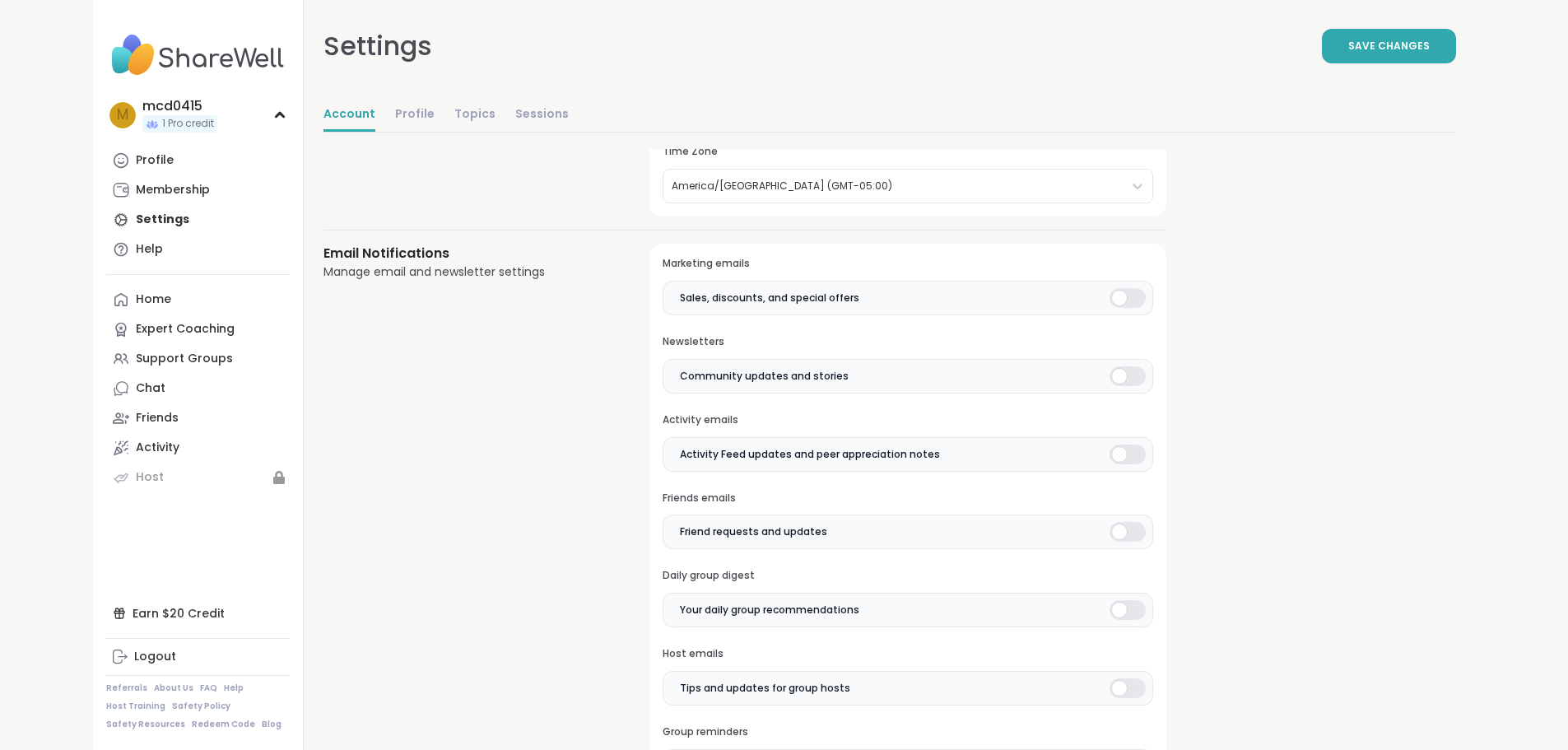
scroll to position [247, 0]
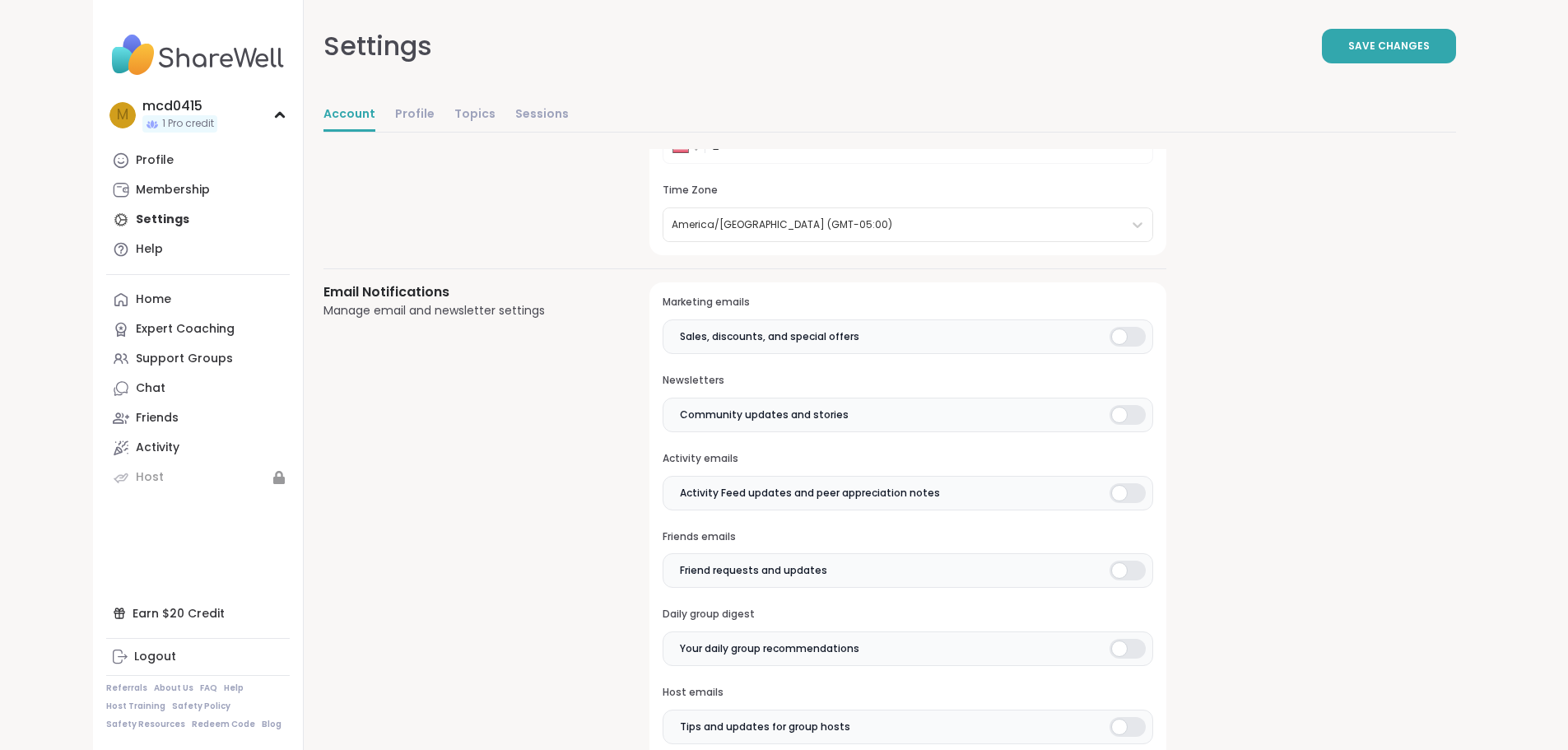
click at [1110, 335] on div at bounding box center [1127, 336] width 36 height 19
click at [1110, 418] on div at bounding box center [1127, 415] width 36 height 19
click at [1110, 491] on div at bounding box center [1127, 493] width 36 height 19
click at [1110, 571] on div at bounding box center [1127, 570] width 36 height 19
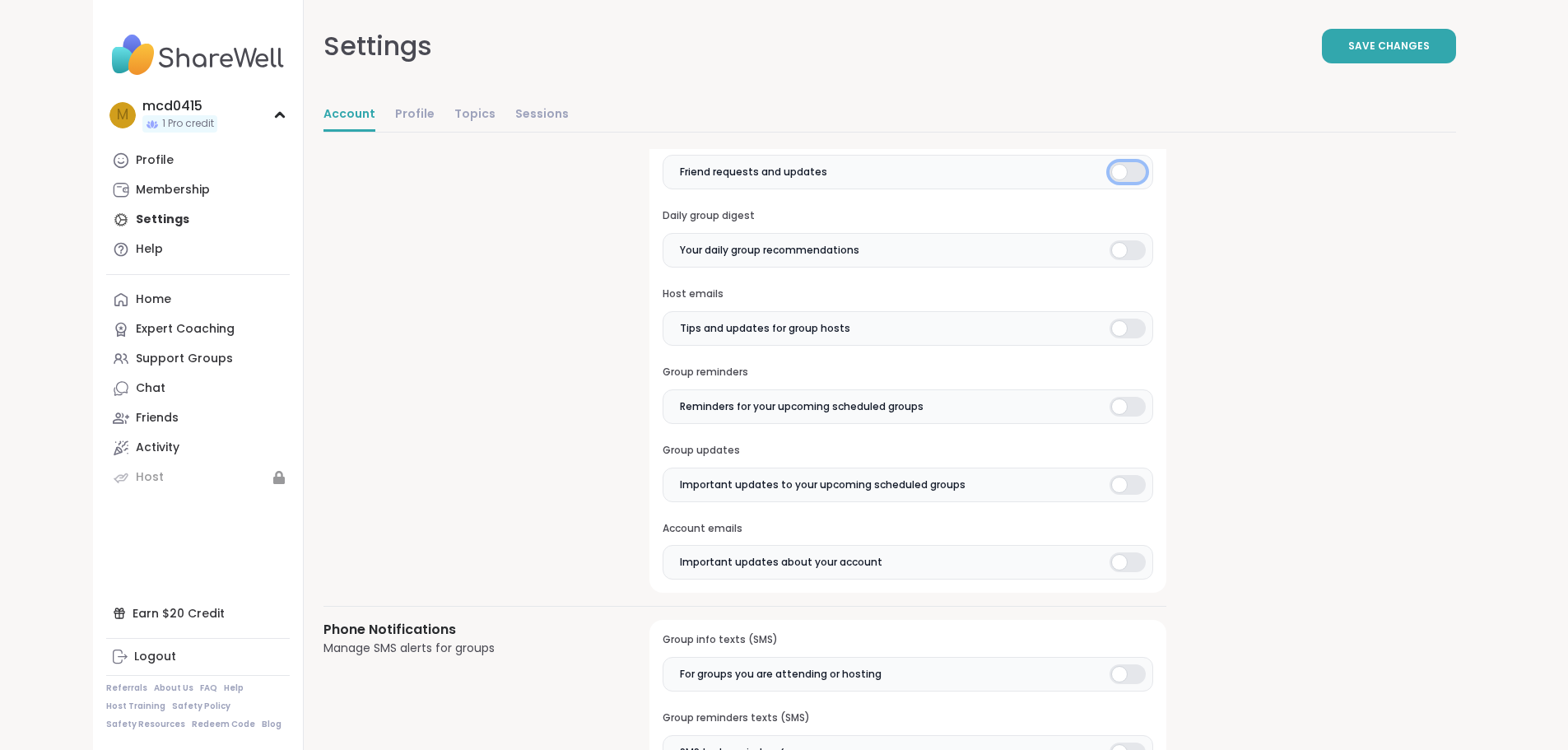
scroll to position [658, 0]
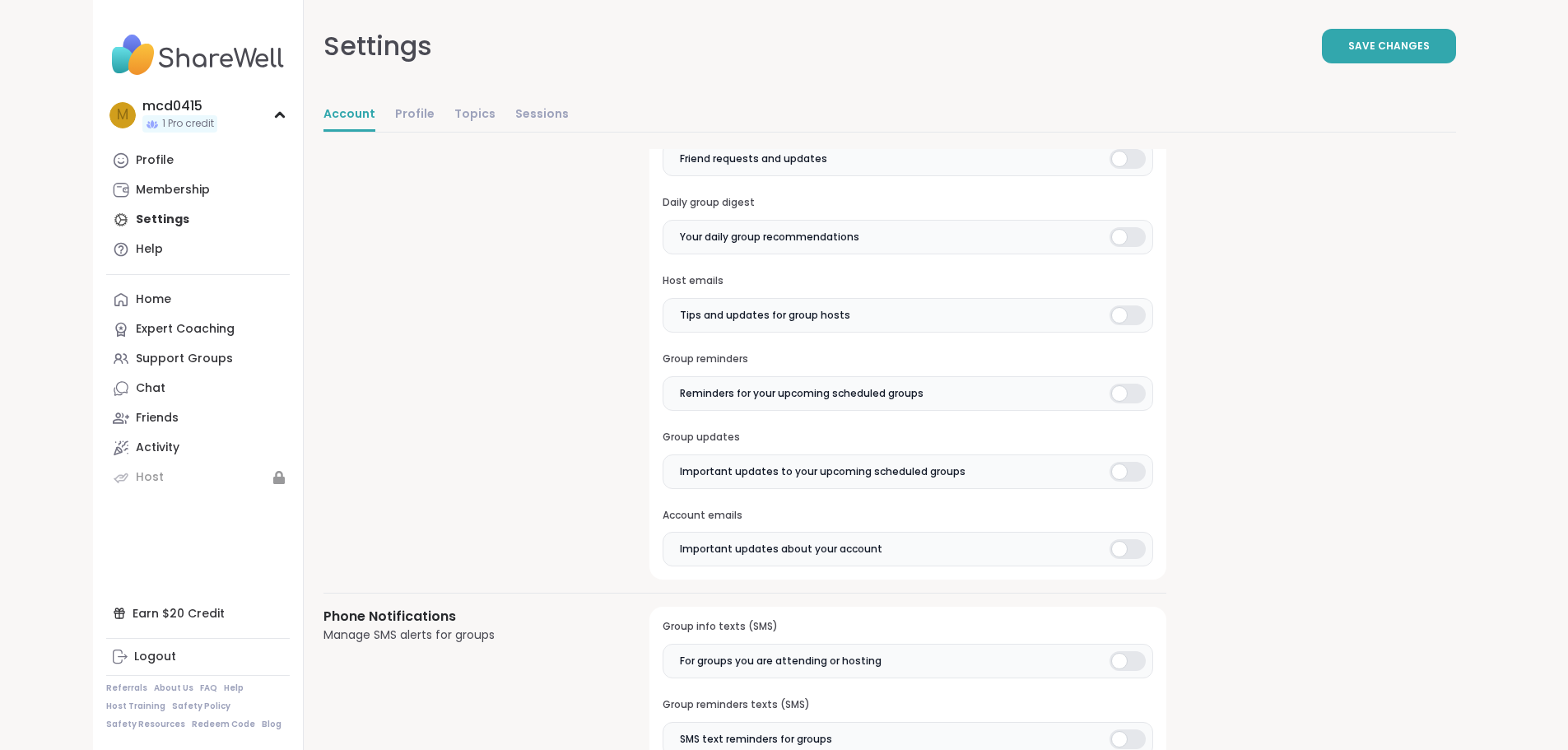
click at [1110, 241] on div at bounding box center [1127, 237] width 36 height 19
click at [1110, 312] on div at bounding box center [1127, 315] width 36 height 19
click at [1110, 393] on div at bounding box center [1127, 393] width 36 height 19
click at [1110, 472] on div at bounding box center [1127, 472] width 36 height 19
click at [1110, 546] on div at bounding box center [1127, 549] width 36 height 19
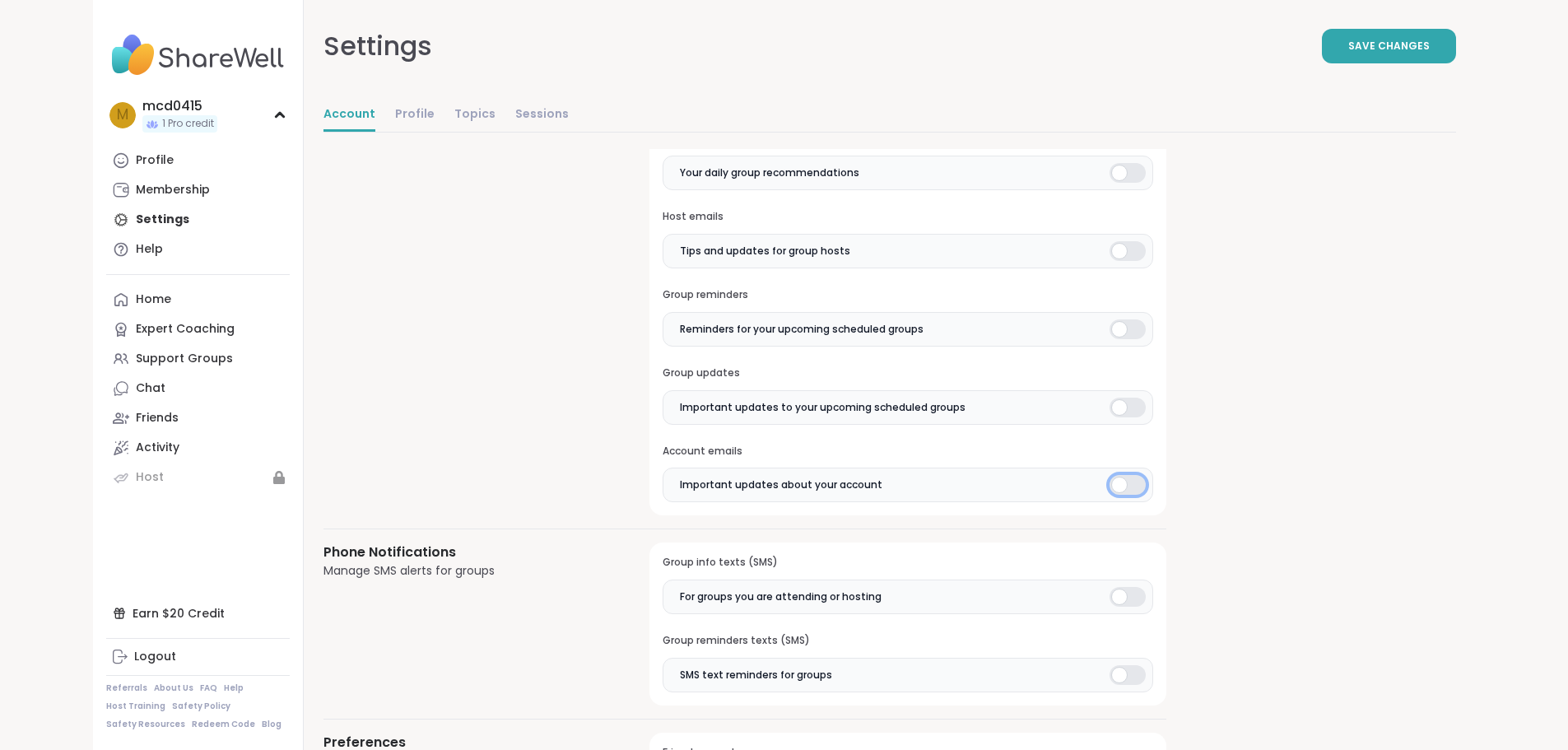
scroll to position [906, 0]
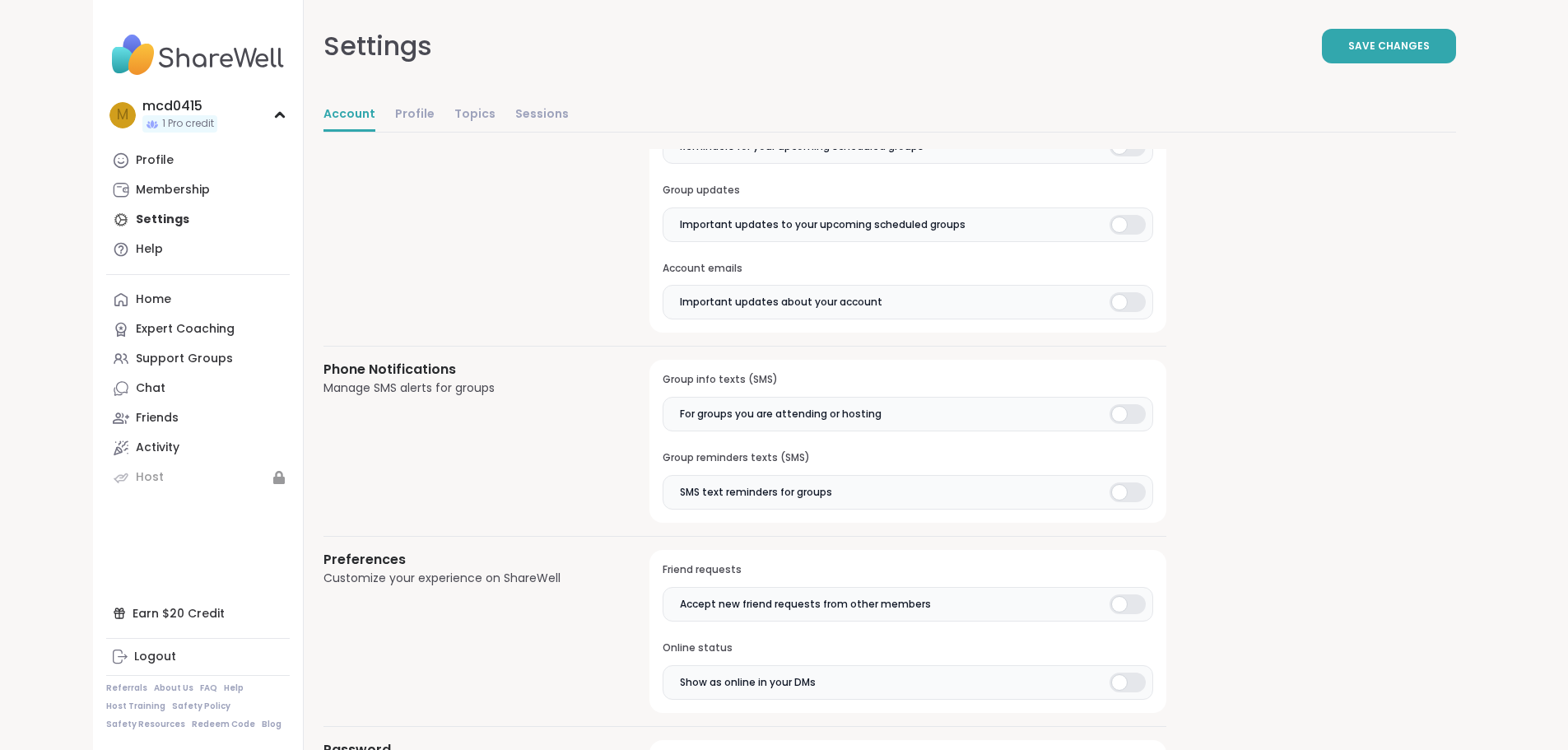
click at [1110, 413] on div at bounding box center [1127, 414] width 36 height 19
click at [1110, 498] on div at bounding box center [1127, 492] width 36 height 19
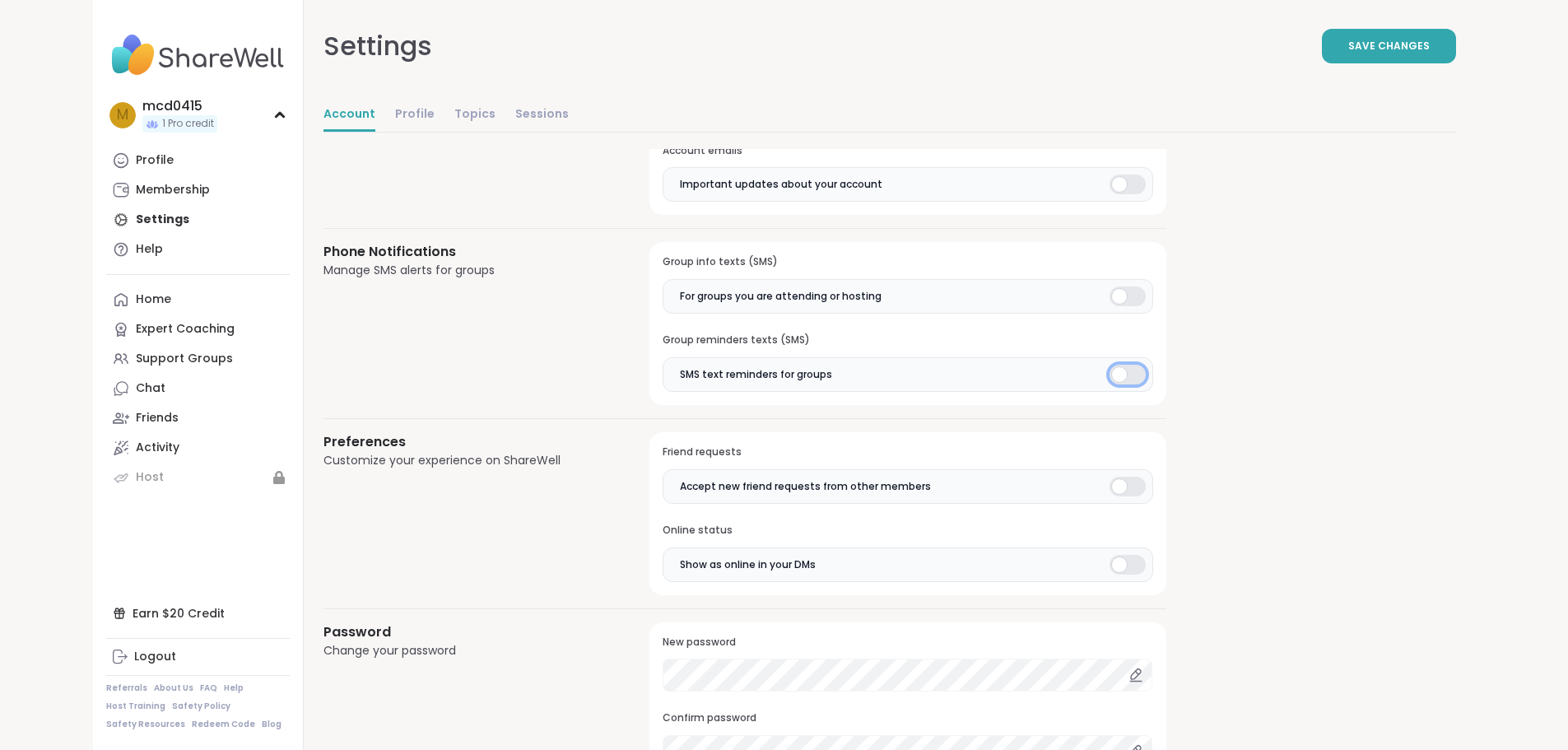
scroll to position [1070, 0]
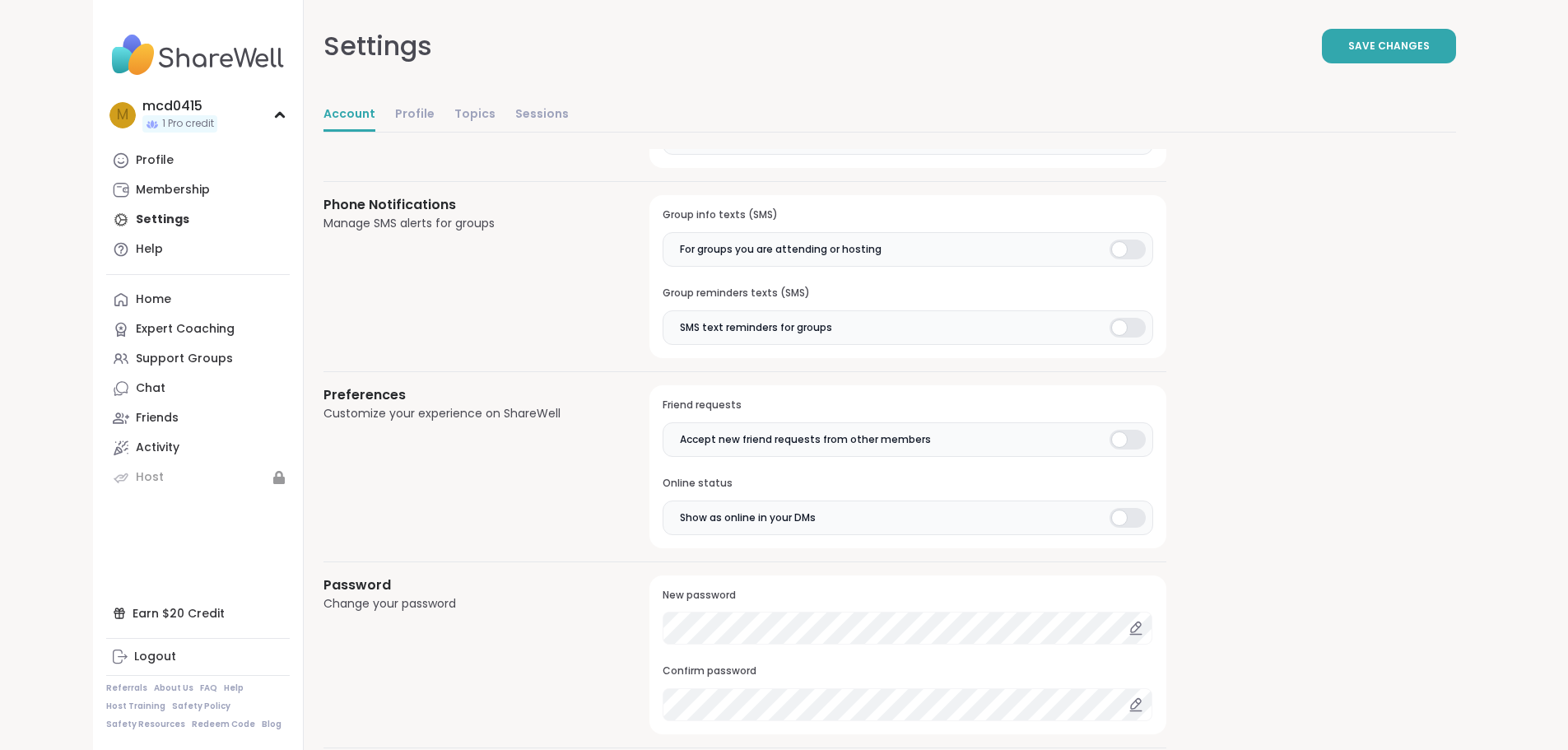
click at [1110, 439] on div at bounding box center [1127, 439] width 36 height 19
click at [1110, 515] on div at bounding box center [1127, 518] width 36 height 19
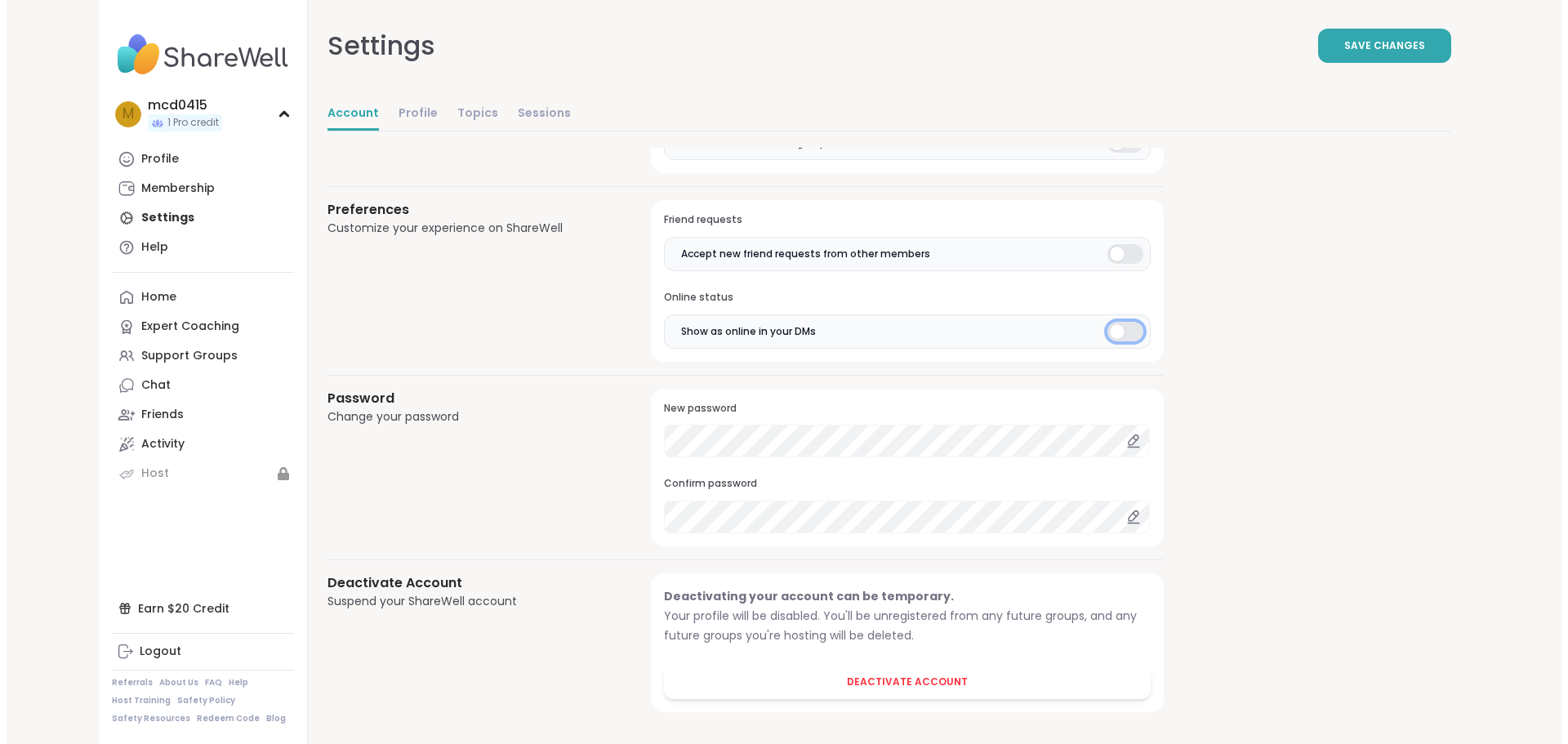
scroll to position [1251, 0]
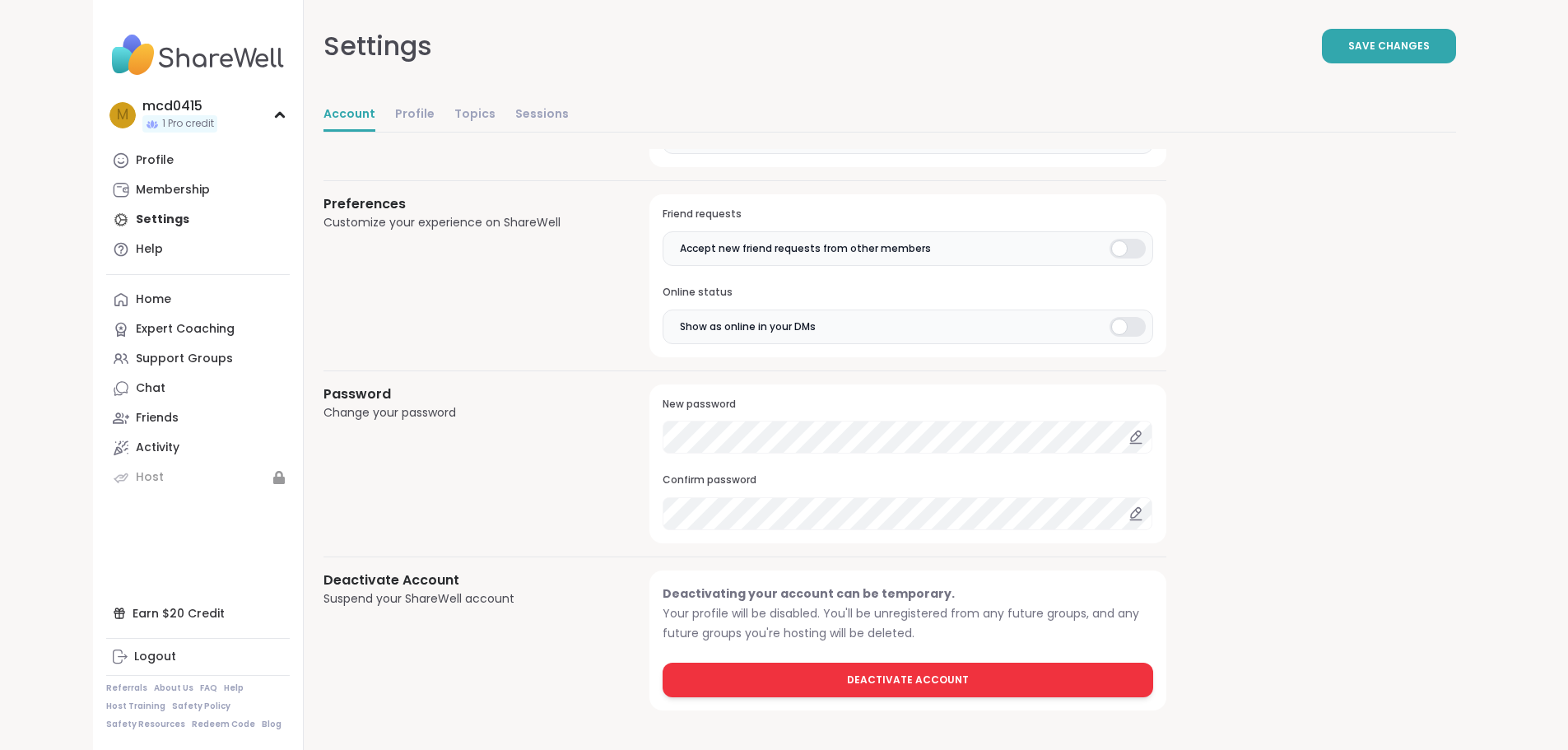
click at [846, 687] on span "Deactivate Account" at bounding box center [907, 680] width 121 height 15
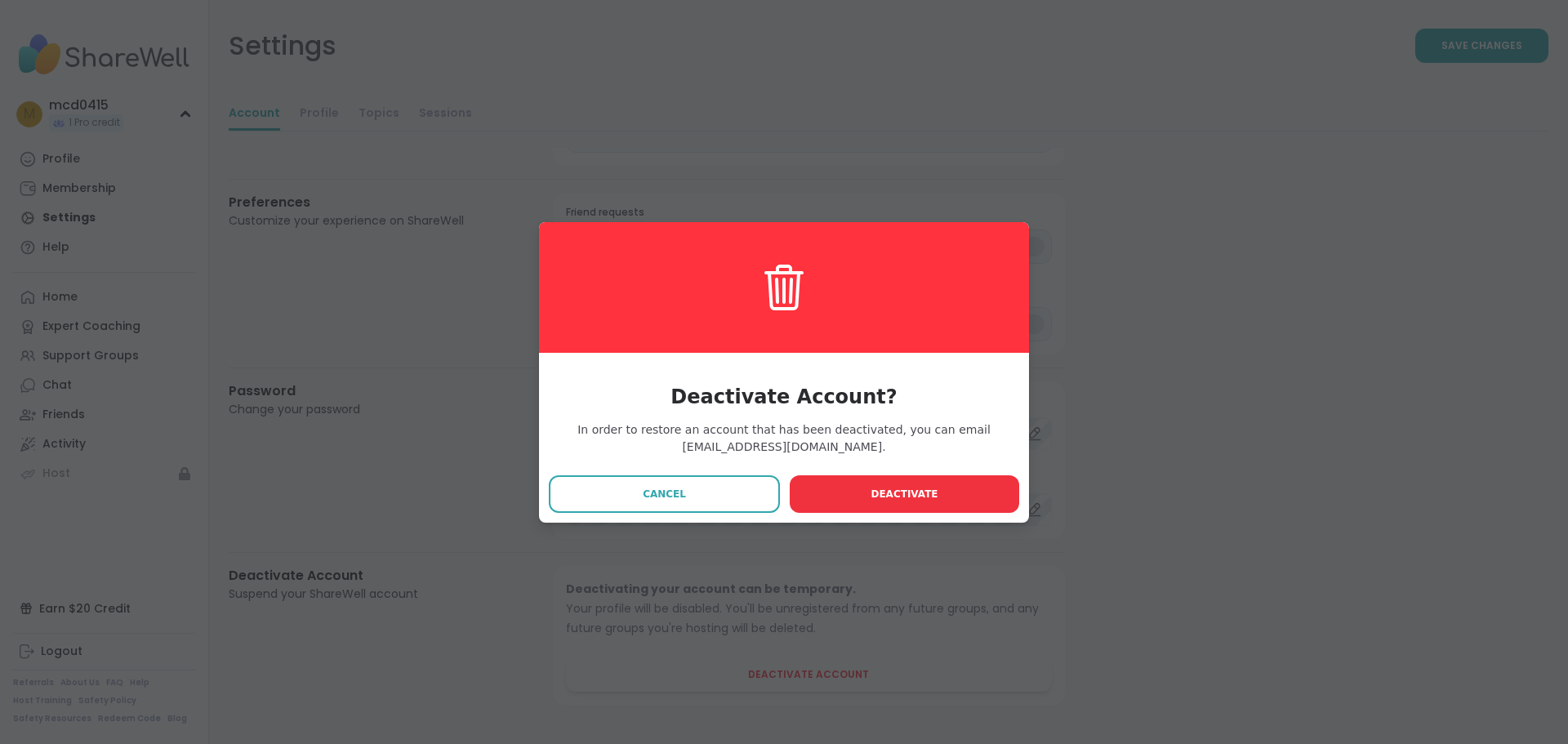
click at [892, 495] on span "Deactivate" at bounding box center [904, 493] width 67 height 15
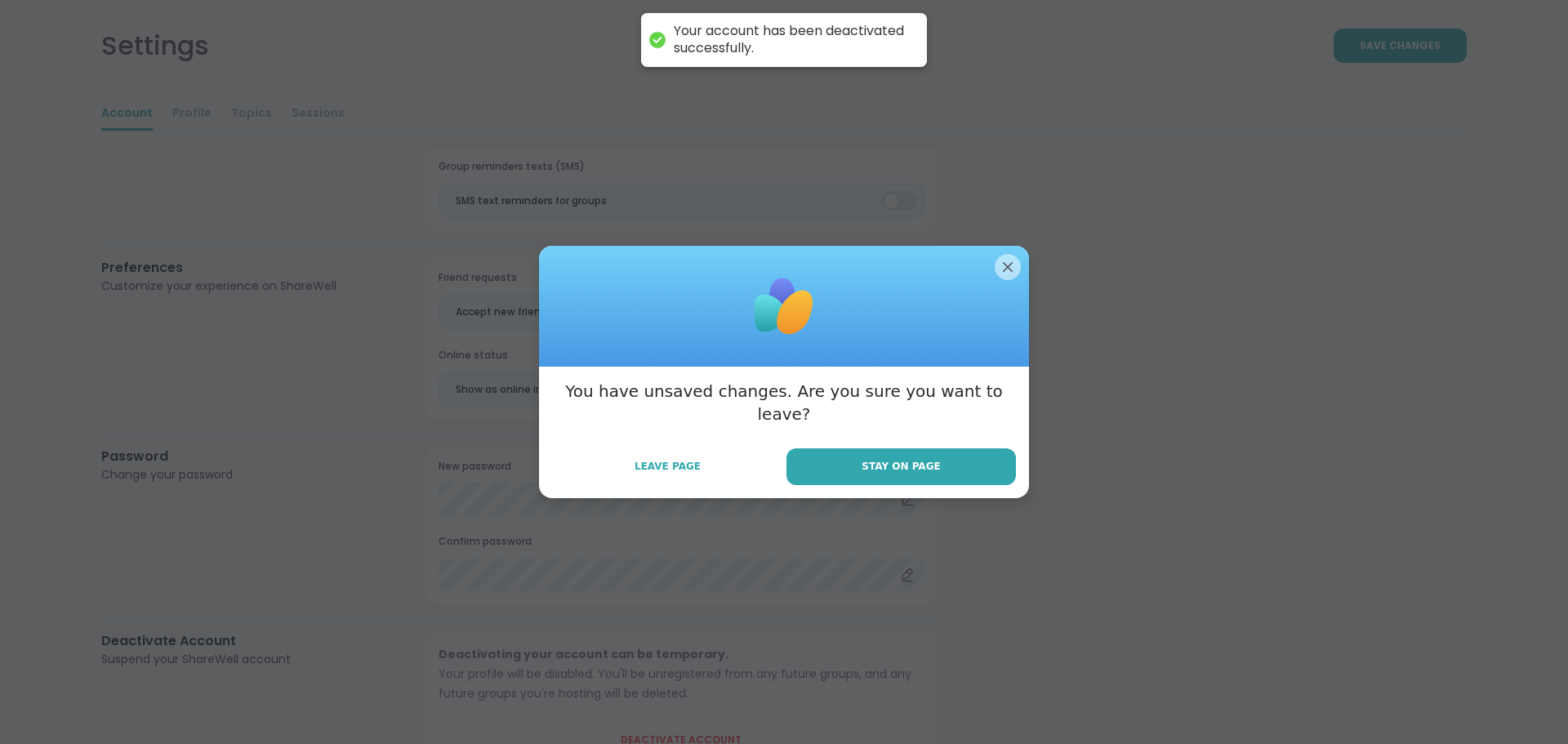
scroll to position [0, 0]
